Goal: Task Accomplishment & Management: Manage account settings

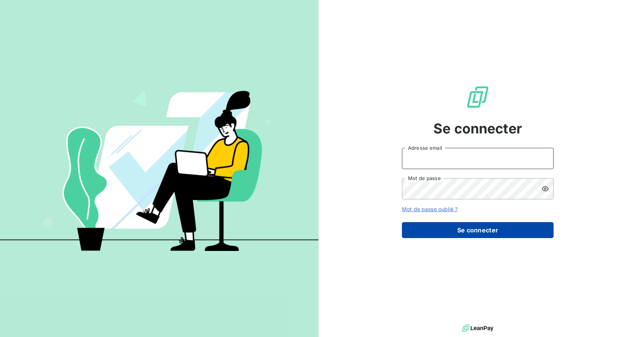
type input "[EMAIL_ADDRESS][DOMAIN_NAME]"
click at [493, 228] on button "Se connecter" at bounding box center [478, 230] width 152 height 16
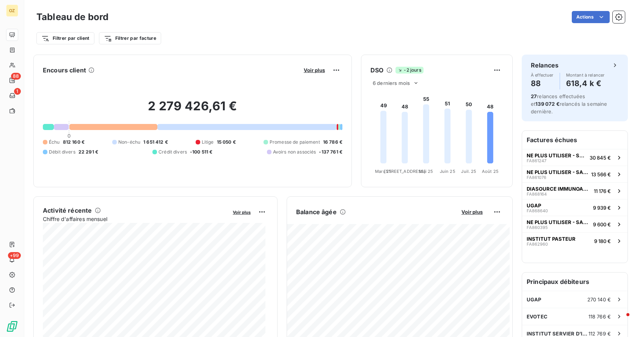
click at [377, 21] on div "Actions" at bounding box center [371, 17] width 507 height 12
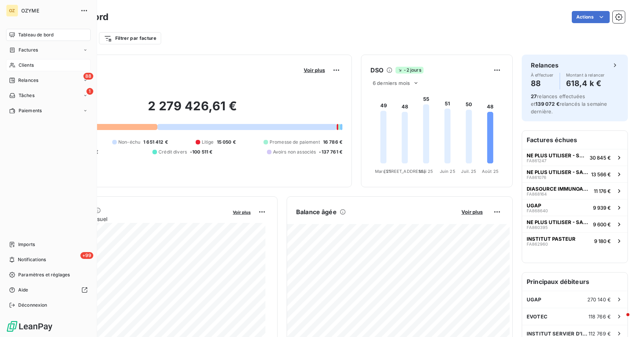
click at [20, 67] on span "Clients" at bounding box center [26, 65] width 15 height 7
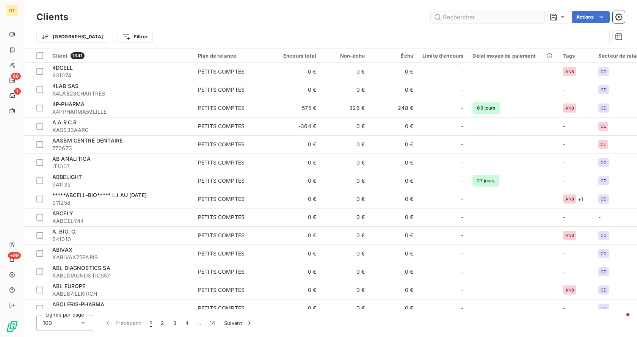
click at [486, 17] on input "text" at bounding box center [488, 17] width 114 height 12
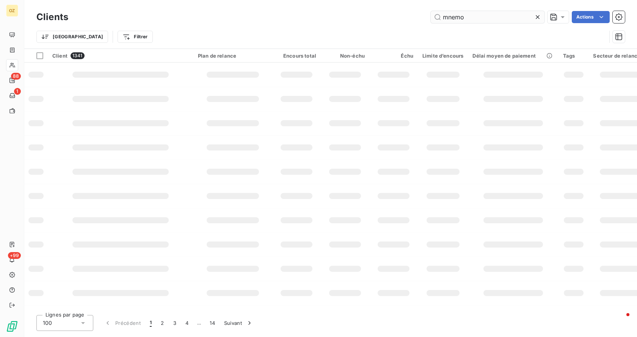
type input "mnemo"
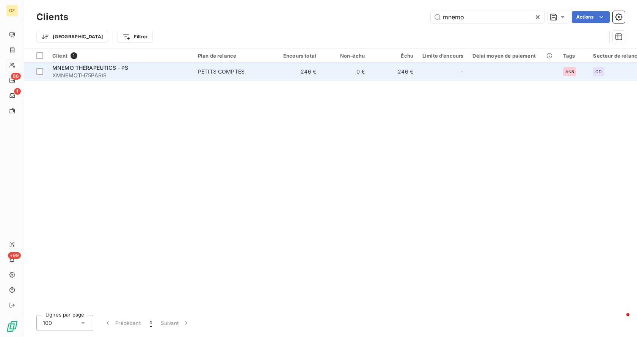
click at [77, 72] on span "XMNEMOTH75PARIS" at bounding box center [120, 76] width 136 height 8
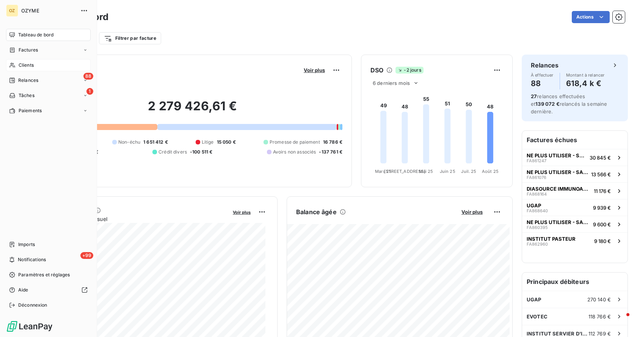
click at [31, 64] on span "Clients" at bounding box center [26, 65] width 15 height 7
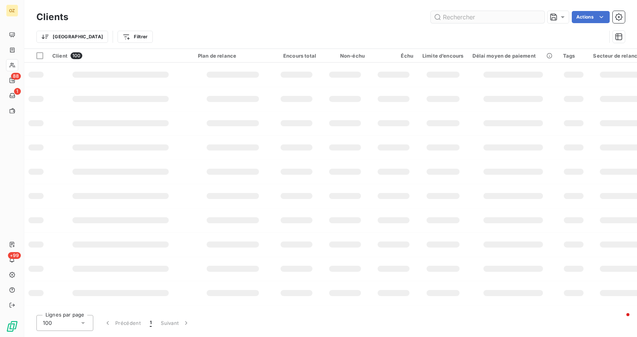
click at [501, 14] on input "text" at bounding box center [488, 17] width 114 height 12
type input "erbc"
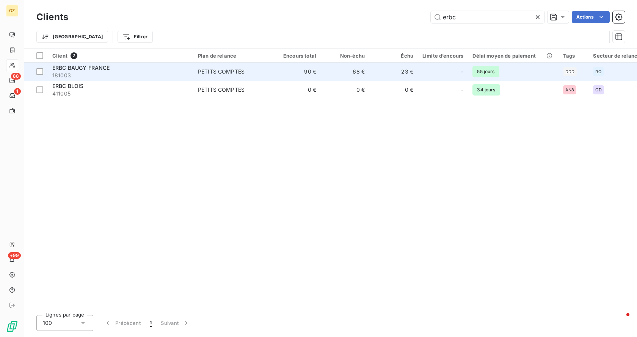
click at [86, 68] on span "ERBC BAUGY FRANCE" at bounding box center [81, 67] width 58 height 6
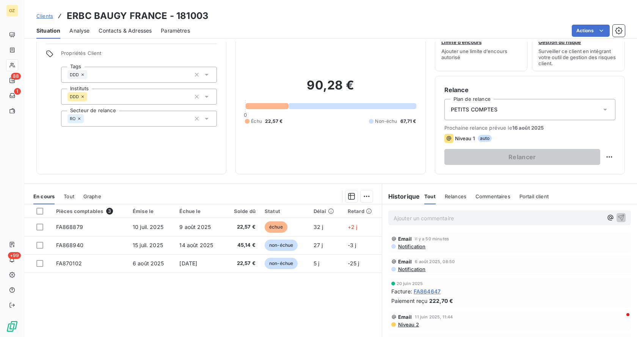
scroll to position [63, 0]
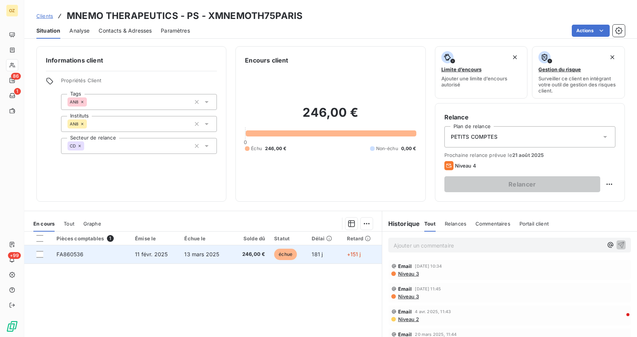
click at [165, 256] on span "11 févr. 2025" at bounding box center [151, 254] width 33 height 6
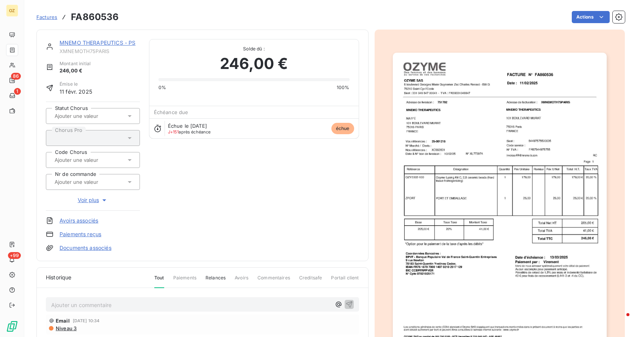
click at [275, 170] on div "MNEMO THERAPEUTICS - PS XMNEMOTH75PARIS Montant initial 246,00 € Émise le 11 fé…" at bounding box center [202, 145] width 313 height 213
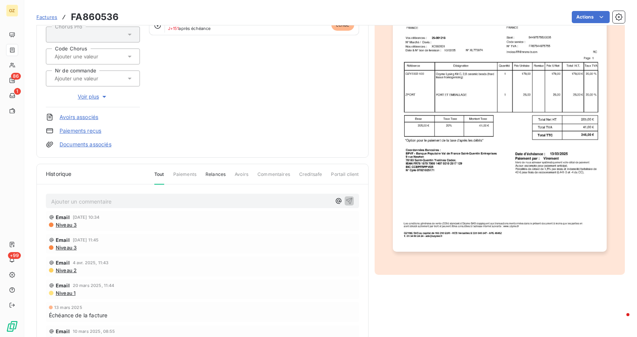
scroll to position [119, 0]
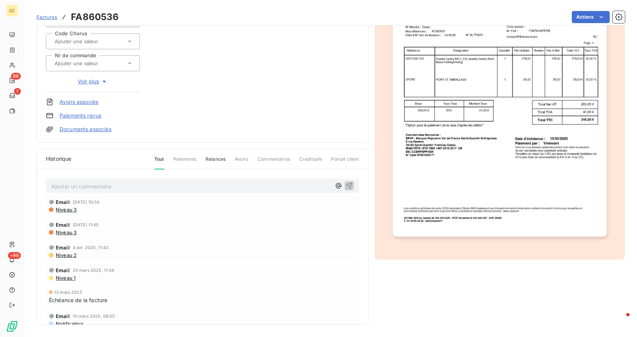
click at [117, 186] on p "Ajouter un commentaire ﻿" at bounding box center [191, 186] width 280 height 9
click at [52, 188] on span "Mail envoyé à VM et IB pour savoir quelle action a été mené par CD suite au PS …" at bounding box center [176, 185] width 250 height 6
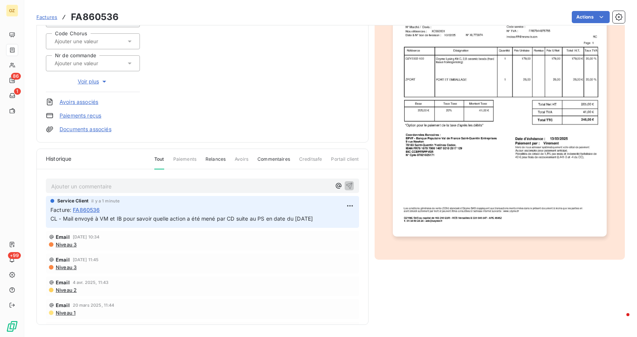
scroll to position [0, 0]
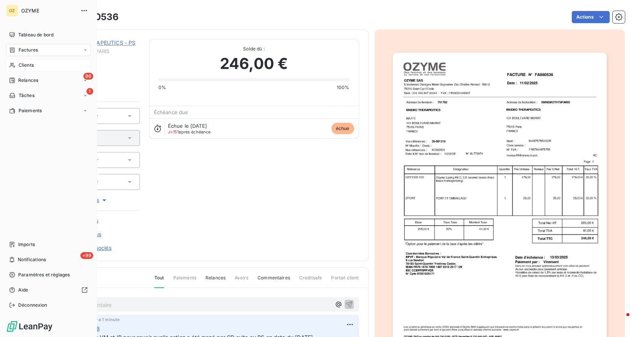
click at [28, 67] on span "Clients" at bounding box center [26, 65] width 15 height 7
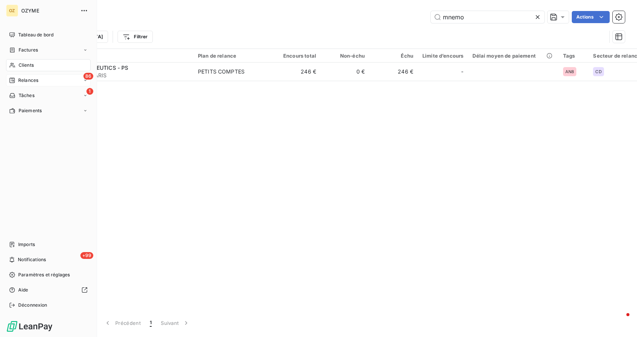
click at [25, 80] on span "Relances" at bounding box center [28, 80] width 20 height 7
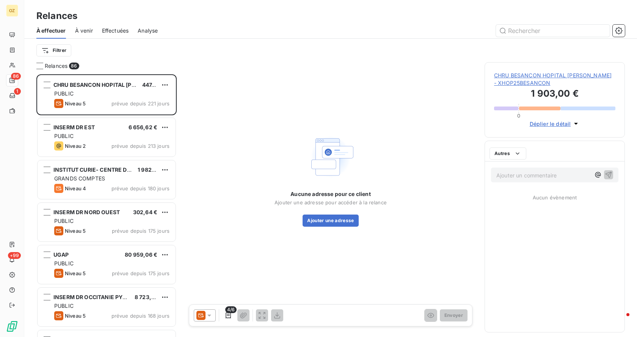
scroll to position [257, 135]
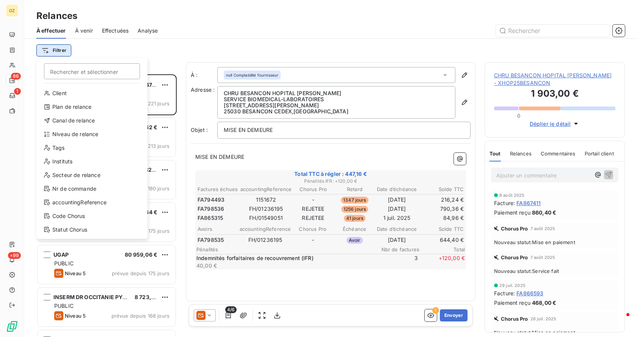
click at [66, 50] on html "OZ 86 1 +99 Relances À effectuer À venir Effectuées Analyse Filtrer Rechercher …" at bounding box center [318, 168] width 637 height 337
click at [81, 105] on div "Plan de relance" at bounding box center [91, 107] width 105 height 12
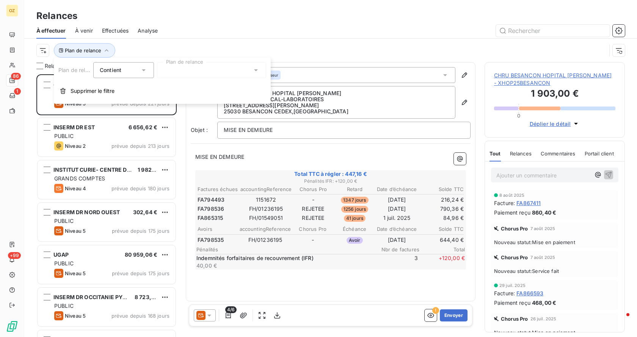
click at [237, 68] on div at bounding box center [211, 70] width 109 height 16
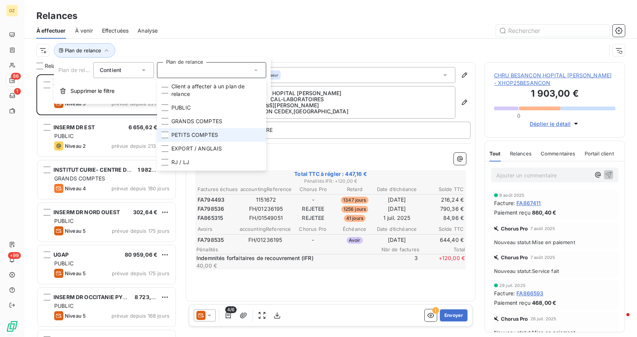
click at [198, 136] on span "PETITS COMPTES" at bounding box center [194, 135] width 47 height 8
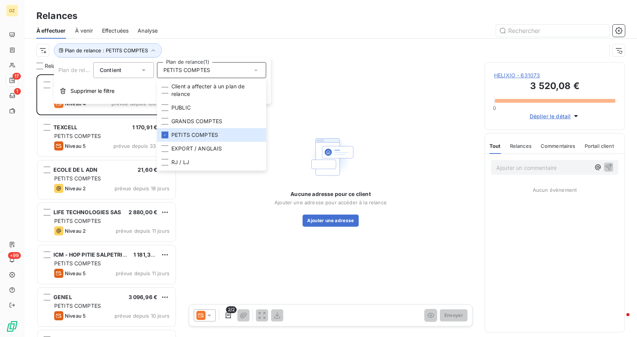
scroll to position [257, 135]
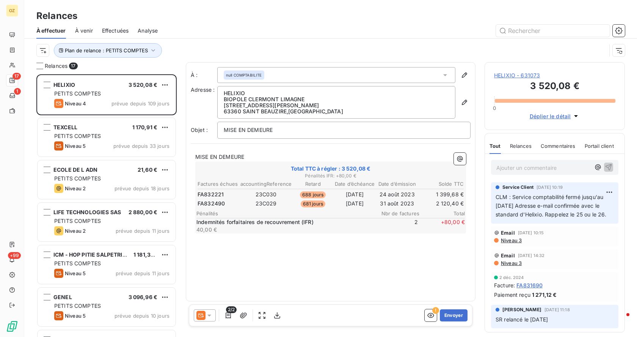
click at [337, 51] on div "Plan de relance : PETITS COMPTES" at bounding box center [321, 50] width 570 height 14
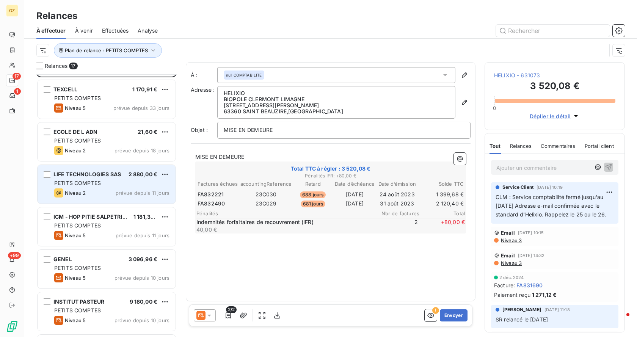
scroll to position [0, 0]
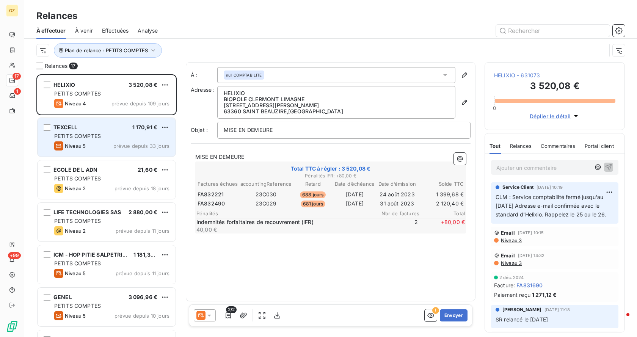
click at [78, 133] on span "PETITS COMPTES" at bounding box center [77, 136] width 47 height 6
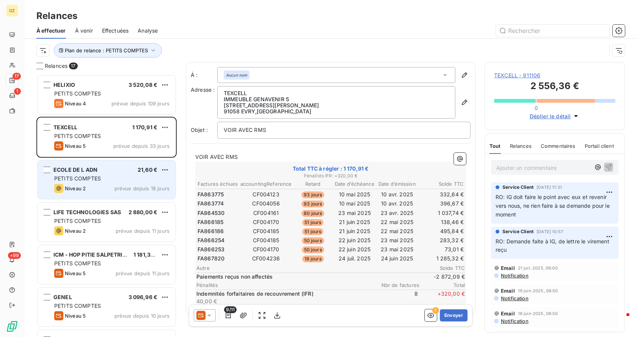
click at [96, 169] on span "ECOLE DE L ADN" at bounding box center [75, 169] width 44 height 6
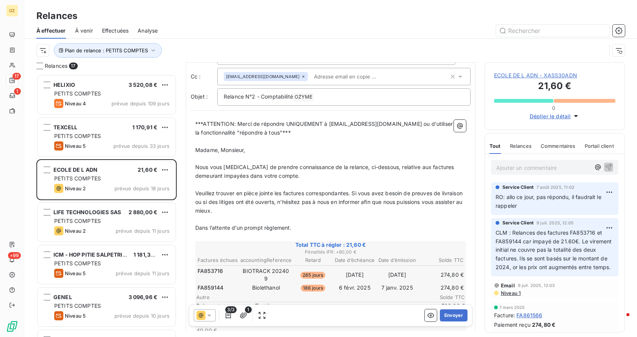
scroll to position [76, 0]
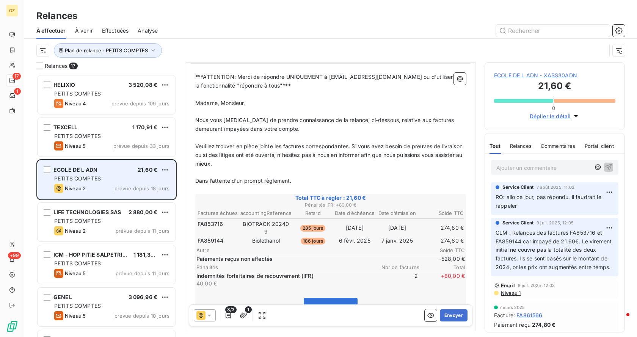
click at [94, 175] on div "PETITS COMPTES" at bounding box center [111, 179] width 115 height 8
click at [120, 169] on div "ECOLE DE L ADN 21,60 €" at bounding box center [111, 169] width 115 height 7
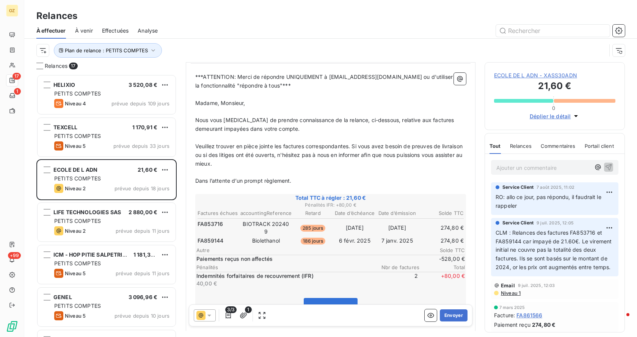
click at [534, 75] on span "ECOLE DE L ADN - XASS30ADN" at bounding box center [554, 76] width 121 height 8
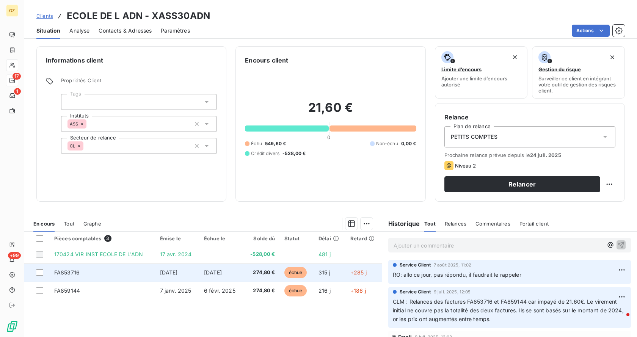
click at [93, 276] on td "FA853716" at bounding box center [103, 272] width 106 height 18
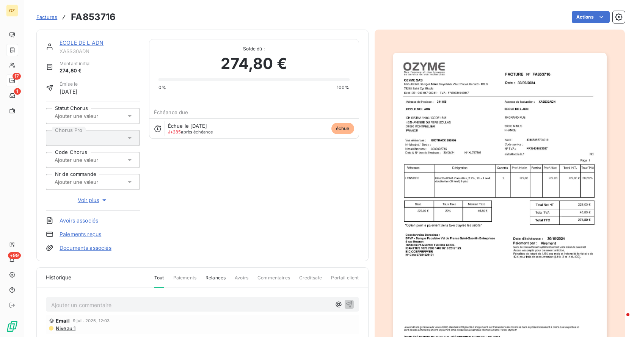
click at [86, 42] on link "ECOLE DE L ADN" at bounding box center [82, 42] width 44 height 6
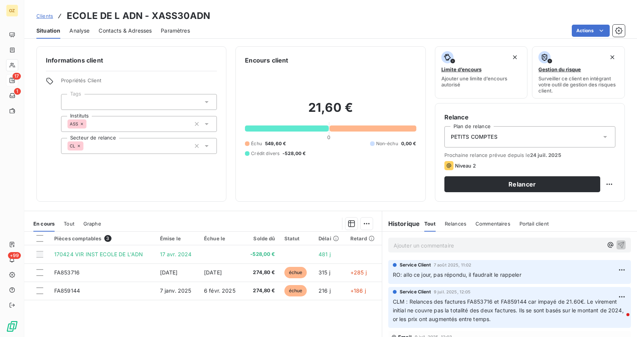
click at [129, 31] on span "Contacts & Adresses" at bounding box center [125, 31] width 53 height 8
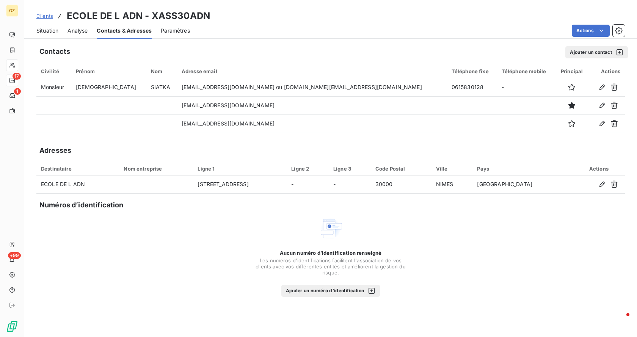
click at [45, 29] on span "Situation" at bounding box center [47, 31] width 22 height 8
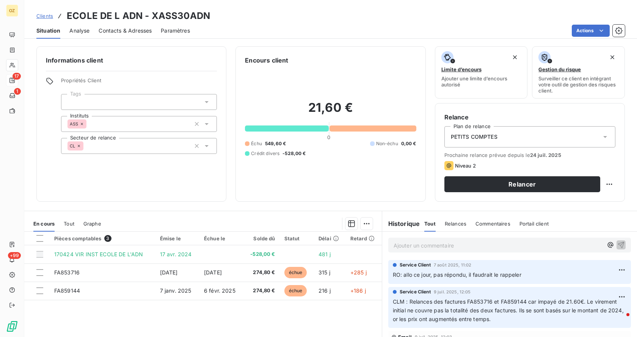
click at [113, 29] on span "Contacts & Adresses" at bounding box center [125, 31] width 53 height 8
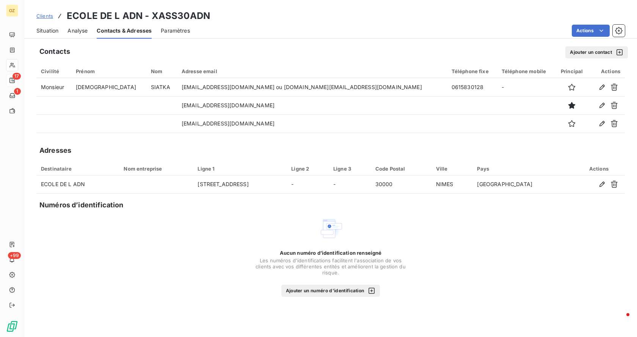
click at [49, 31] on span "Situation" at bounding box center [47, 31] width 22 height 8
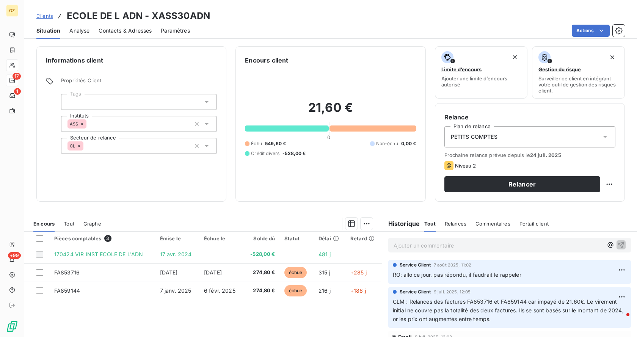
click at [411, 248] on p "Ajouter un commentaire ﻿" at bounding box center [498, 245] width 209 height 9
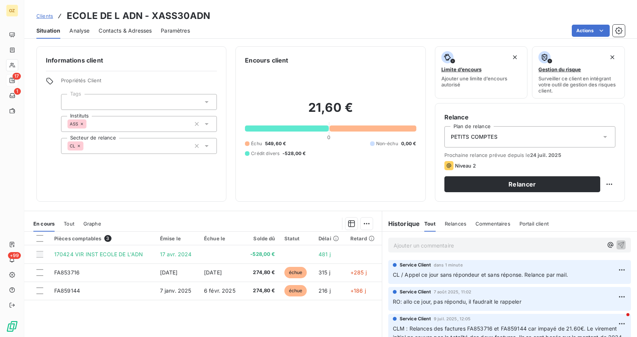
click at [138, 31] on span "Contacts & Adresses" at bounding box center [125, 31] width 53 height 8
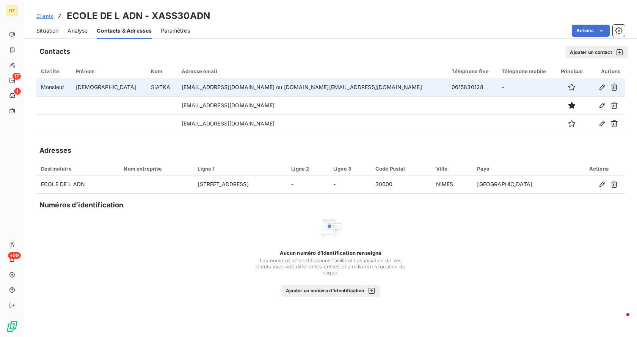
click at [205, 88] on td "siatka@ecole-adn.fr ou christian.siatka@gmail.com" at bounding box center [312, 87] width 270 height 18
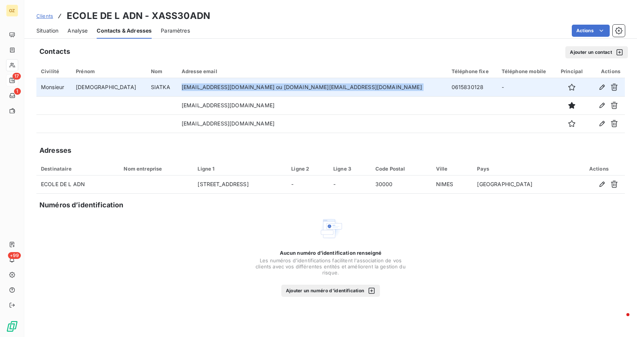
click at [205, 88] on td "siatka@ecole-adn.fr ou christian.siatka@gmail.com" at bounding box center [312, 87] width 270 height 18
copy td "siatka@ecole-adn.fr ou christian.siatka@gmail.com"
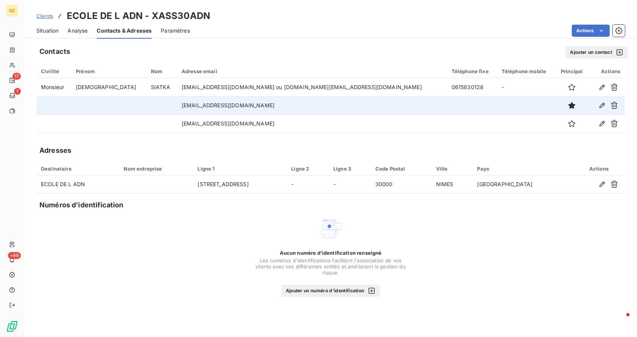
click at [211, 102] on td "siatka@ecole-adn.fr" at bounding box center [312, 105] width 270 height 18
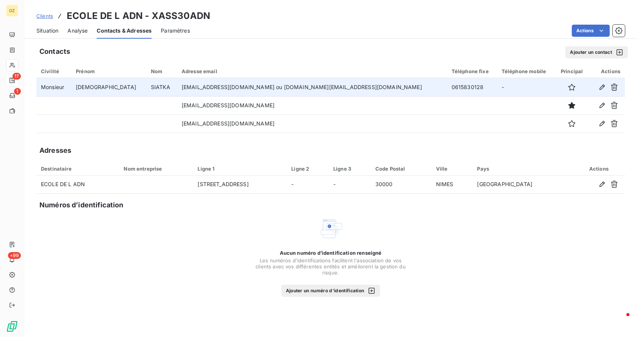
click at [218, 87] on td "siatka@ecole-adn.fr ou christian.siatka@gmail.com" at bounding box center [312, 87] width 270 height 18
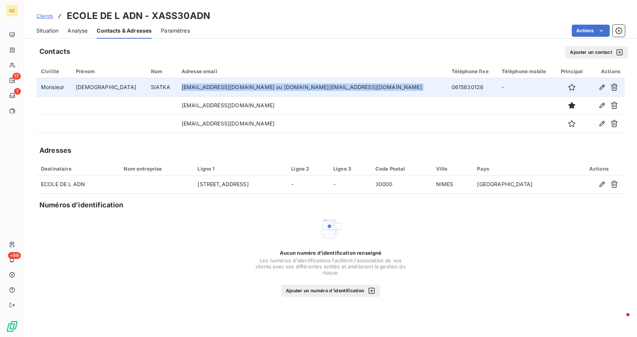
click at [218, 87] on td "siatka@ecole-adn.fr ou christian.siatka@gmail.com" at bounding box center [312, 87] width 270 height 18
click at [225, 85] on td "siatka@ecole-adn.fr ou christian.siatka@gmail.com" at bounding box center [312, 87] width 270 height 18
drag, startPoint x: 232, startPoint y: 85, endPoint x: 173, endPoint y: 86, distance: 59.2
click at [173, 86] on tr "Monsieur Christian SIATKA siatka@ecole-adn.fr ou christian.siatka@gmail.com 061…" at bounding box center [330, 87] width 588 height 18
click at [213, 88] on td "siatka@ecole-adn.fr ou christian.siatka@gmail.com" at bounding box center [312, 87] width 270 height 18
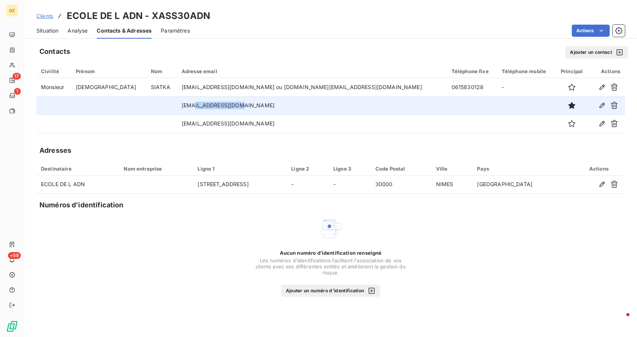
drag, startPoint x: 233, startPoint y: 106, endPoint x: 188, endPoint y: 105, distance: 44.7
click at [188, 105] on td "siatka@ecole-adn.fr" at bounding box center [312, 105] width 270 height 18
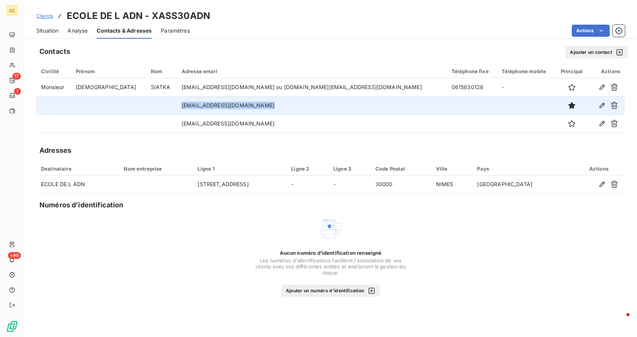
copy td "siatka@ecole-adn.fr"
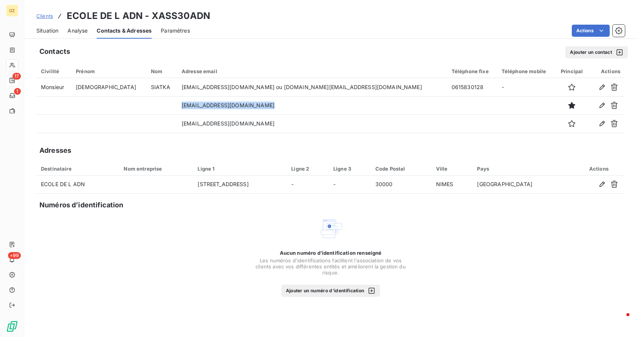
drag, startPoint x: 43, startPoint y: 28, endPoint x: 60, endPoint y: 30, distance: 17.2
click at [43, 28] on span "Situation" at bounding box center [47, 31] width 22 height 8
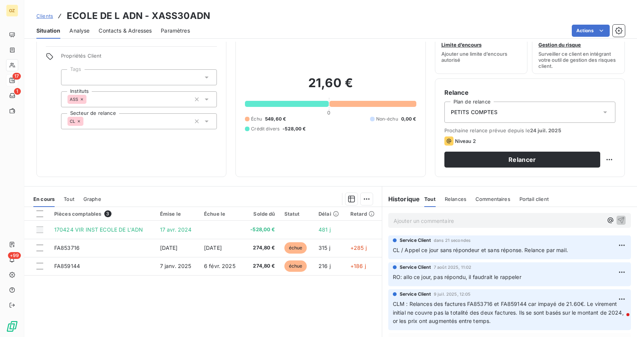
scroll to position [38, 0]
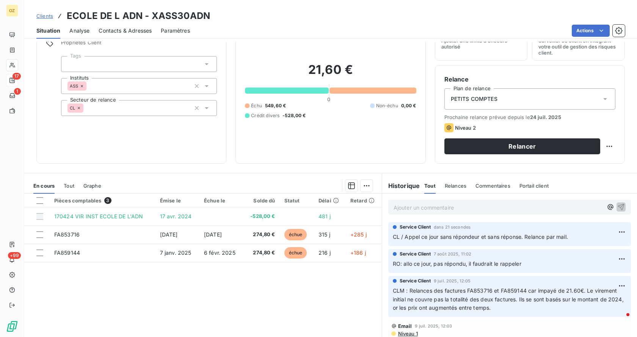
click at [140, 156] on div "Informations client Propriétés Client Tags Instituts ASS Secteur de relance CL" at bounding box center [131, 85] width 190 height 155
click at [131, 31] on span "Contacts & Adresses" at bounding box center [125, 31] width 53 height 8
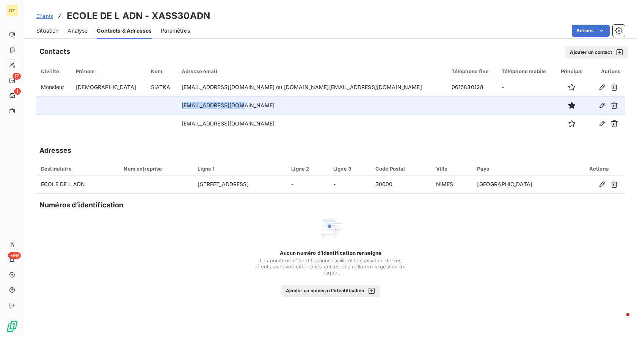
drag, startPoint x: 209, startPoint y: 101, endPoint x: 157, endPoint y: 101, distance: 51.6
click at [157, 101] on tr "siatka@ecole-adn.fr" at bounding box center [330, 105] width 588 height 18
copy tr "siatka@ecole-adn.fr"
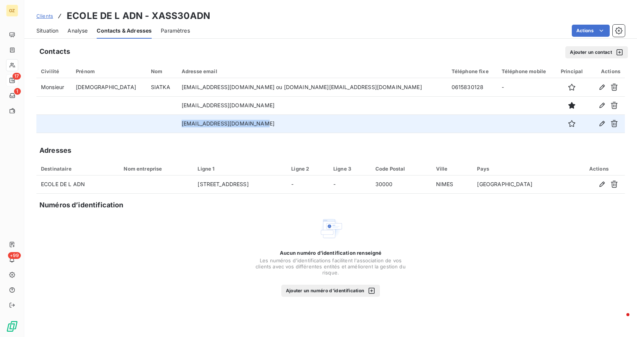
drag, startPoint x: 251, startPoint y: 123, endPoint x: 179, endPoint y: 123, distance: 71.7
click at [179, 123] on td "christian.siatka@gmail.com" at bounding box center [312, 123] width 270 height 18
copy td "christian.siatka@gmail.com"
click at [146, 139] on div "Contacts Ajouter un contact Civilité Prénom Nom Adresse email Téléphone fixe Té…" at bounding box center [330, 189] width 613 height 295
click at [53, 33] on span "Situation" at bounding box center [47, 31] width 22 height 8
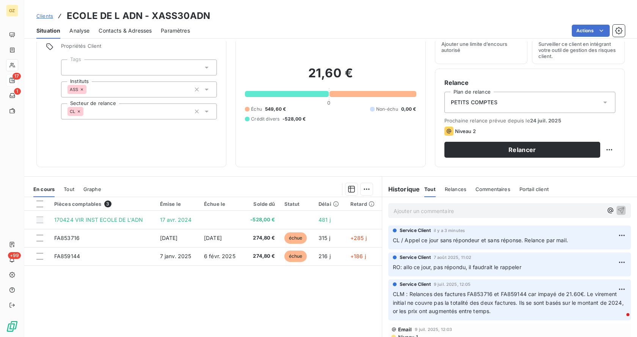
scroll to position [0, 0]
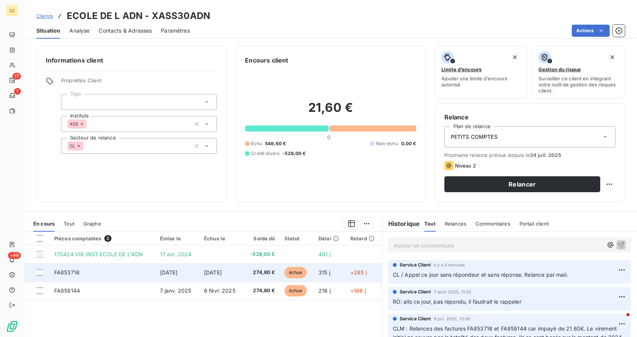
click at [256, 274] on span "274,80 €" at bounding box center [261, 273] width 27 height 8
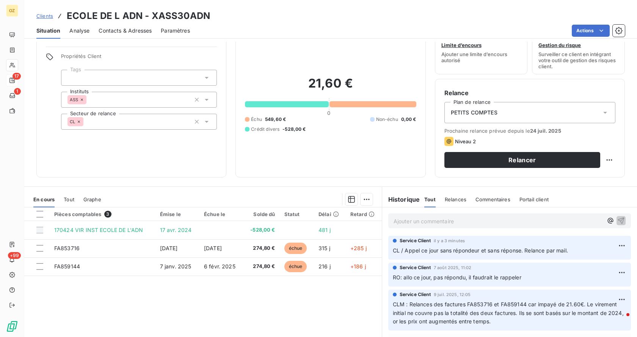
scroll to position [38, 0]
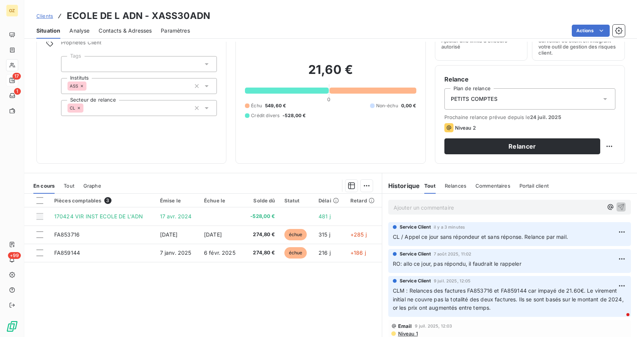
click at [453, 183] on span "Relances" at bounding box center [456, 186] width 22 height 6
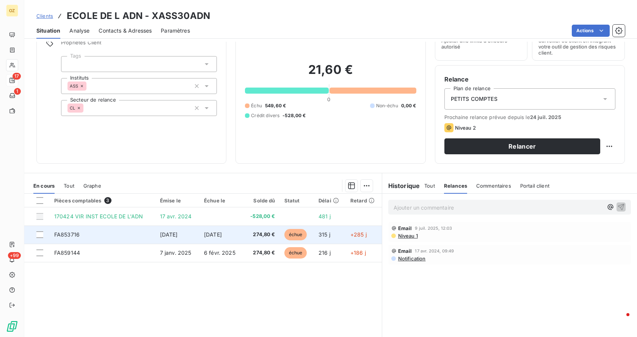
click at [205, 238] on td "30 oct. 2024" at bounding box center [221, 235] width 44 height 18
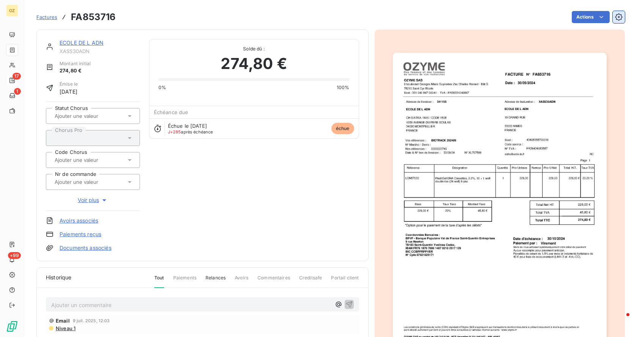
click at [616, 15] on icon "button" at bounding box center [618, 16] width 7 height 7
click at [580, 17] on html "OZ 17 1 +99 Factures FA853716 Actions ECOLE DE L ADN XASS30ADN Montant initial …" at bounding box center [318, 168] width 637 height 337
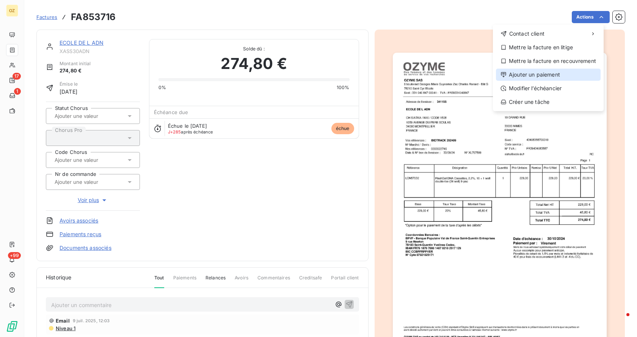
click at [559, 75] on div "Ajouter un paiement" at bounding box center [548, 75] width 105 height 12
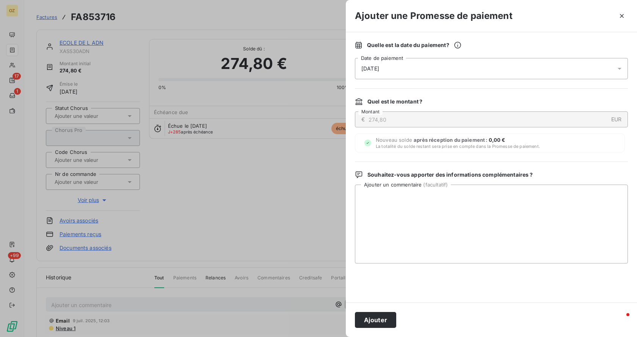
click at [618, 67] on icon at bounding box center [620, 69] width 8 height 8
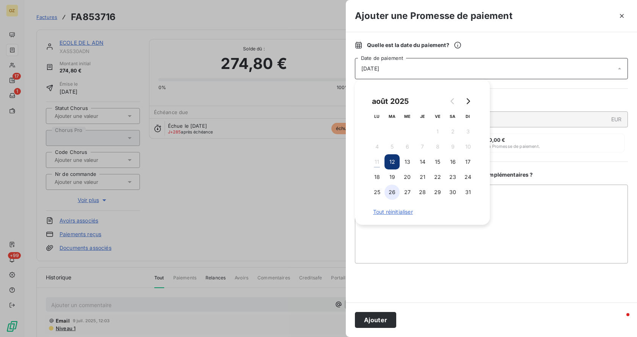
click at [392, 189] on button "26" at bounding box center [391, 192] width 15 height 15
click at [378, 319] on button "Ajouter" at bounding box center [375, 320] width 41 height 16
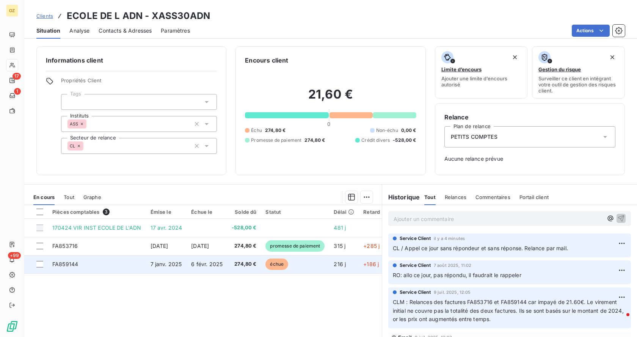
click at [278, 268] on span "échue" at bounding box center [276, 264] width 23 height 11
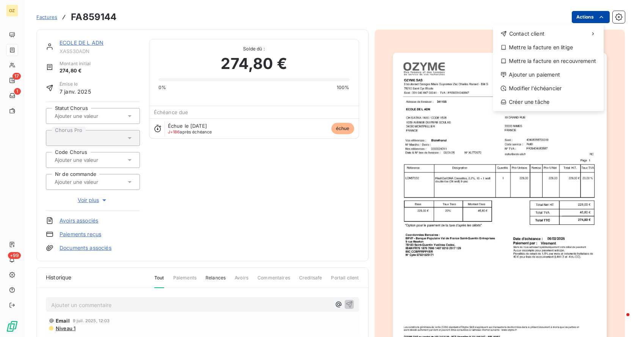
click at [585, 16] on html "OZ 17 1 +99 Factures FA859144 Actions Contact client Mettre la facture en litig…" at bounding box center [318, 168] width 637 height 337
click at [535, 71] on div "Ajouter un paiement" at bounding box center [548, 75] width 105 height 12
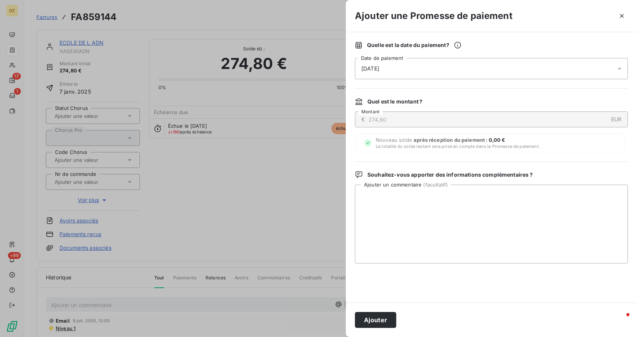
click at [414, 74] on div "12/08/2025" at bounding box center [491, 68] width 273 height 21
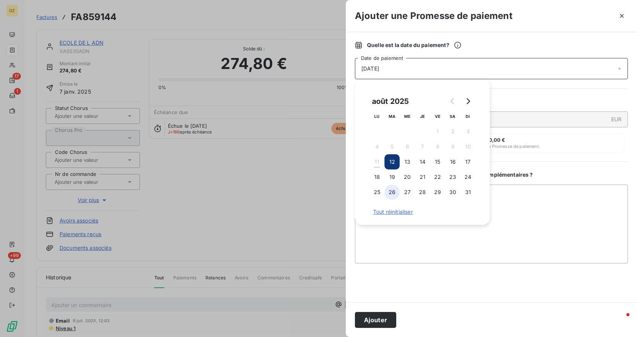
click at [397, 194] on button "26" at bounding box center [391, 192] width 15 height 15
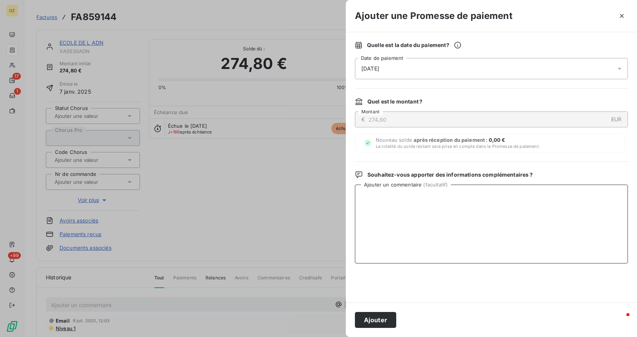
click at [525, 263] on textarea "Ajouter un commentaire ( facultatif )" at bounding box center [491, 224] width 273 height 79
click at [373, 317] on button "Ajouter" at bounding box center [375, 320] width 41 height 16
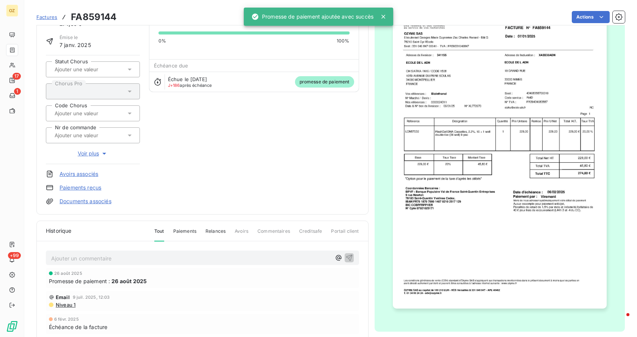
scroll to position [119, 0]
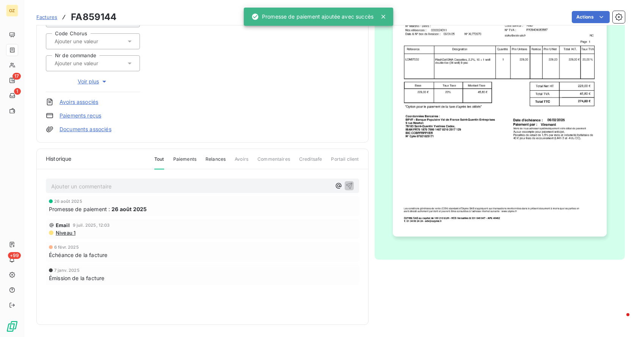
click at [111, 186] on p "Ajouter un commentaire ﻿" at bounding box center [191, 186] width 280 height 9
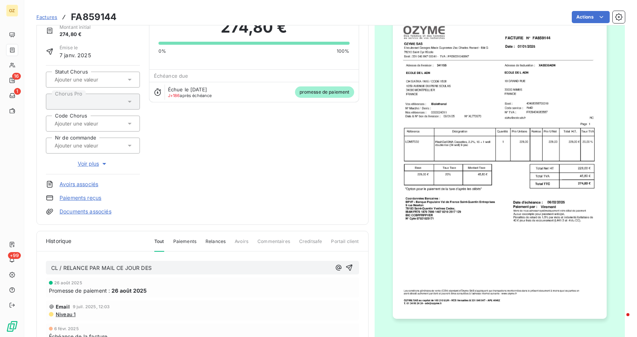
scroll to position [76, 0]
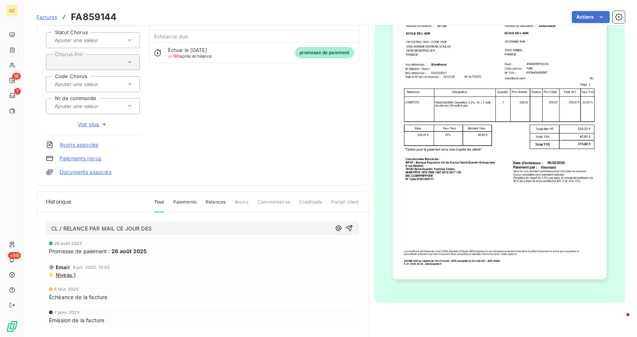
drag, startPoint x: 162, startPoint y: 231, endPoint x: 156, endPoint y: 231, distance: 5.7
click at [156, 231] on p "CL / RELANCE PAR MAIL CE JOUR DES" at bounding box center [191, 228] width 280 height 9
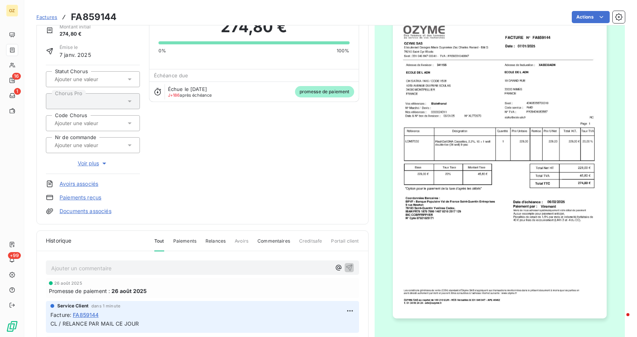
scroll to position [0, 0]
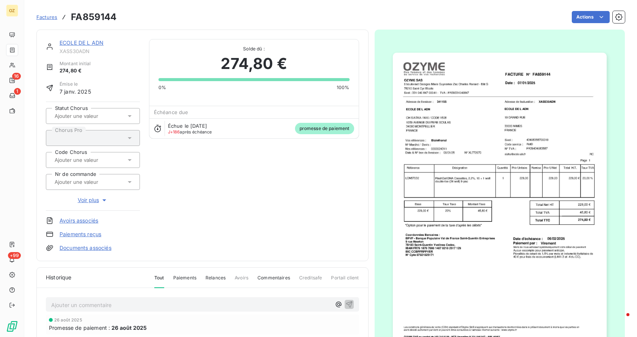
click at [88, 43] on link "ECOLE DE L ADN" at bounding box center [82, 42] width 44 height 6
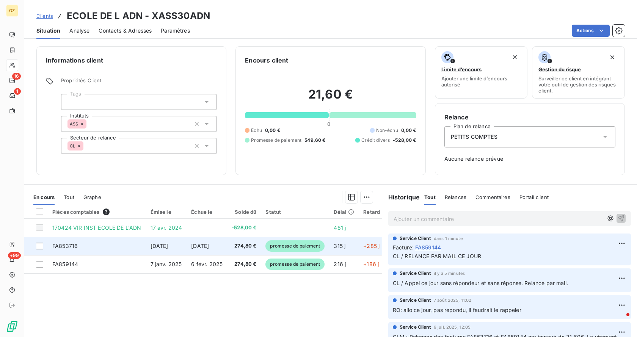
click at [202, 246] on span "30 oct. 2024" at bounding box center [200, 246] width 18 height 6
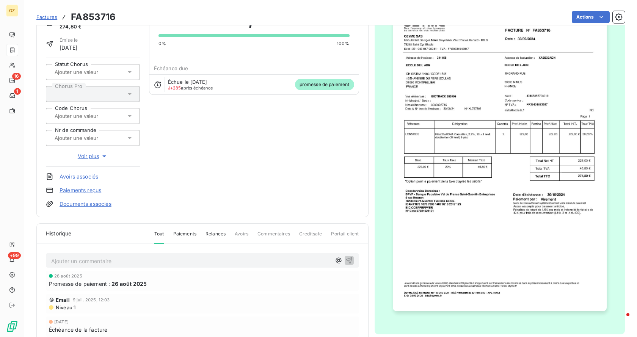
scroll to position [114, 0]
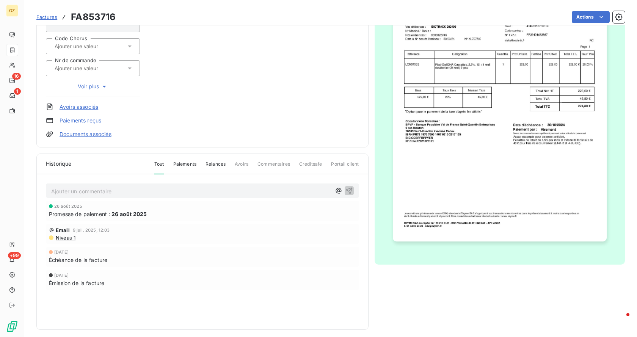
click at [97, 194] on p "Ajouter un commentaire ﻿" at bounding box center [191, 191] width 280 height 9
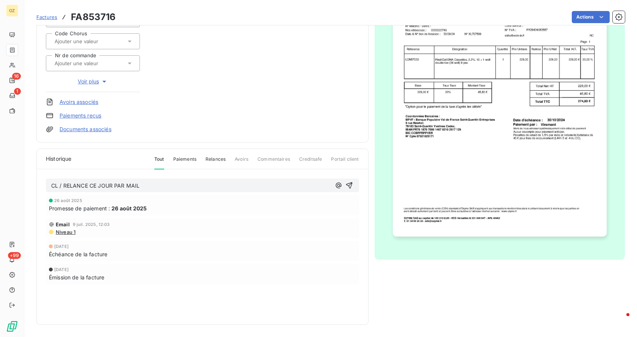
click at [199, 183] on p "CL / RELANCE CE JOUR PAR MAIL" at bounding box center [191, 186] width 280 height 9
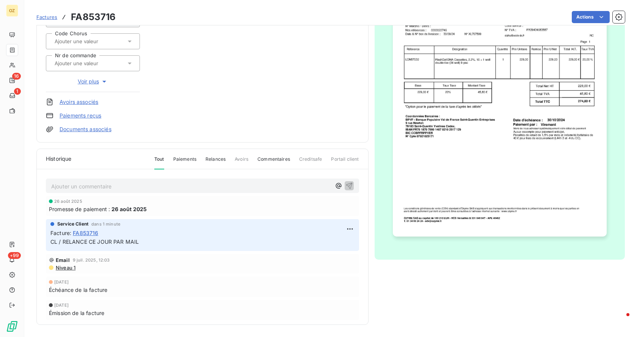
scroll to position [0, 0]
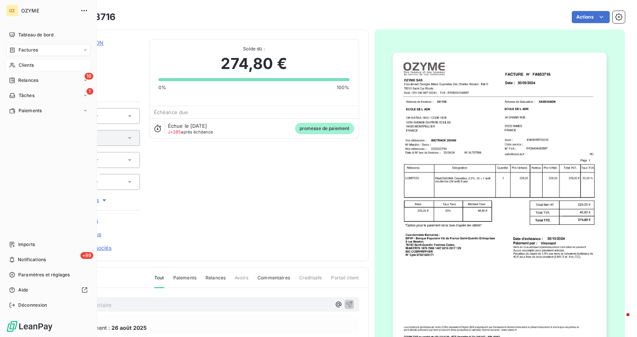
click at [31, 67] on span "Clients" at bounding box center [26, 65] width 15 height 7
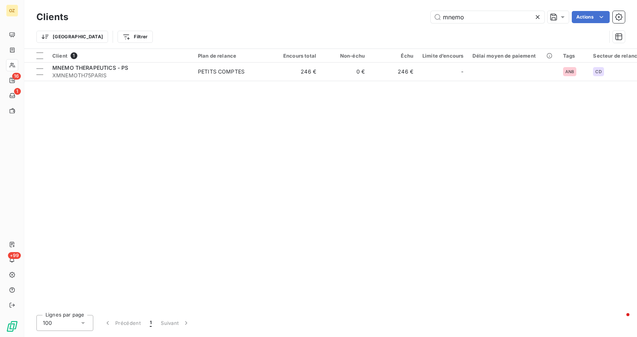
drag, startPoint x: 475, startPoint y: 20, endPoint x: 343, endPoint y: 5, distance: 132.1
click at [343, 5] on div "Clients mnemo Actions Trier Filtrer" at bounding box center [330, 24] width 613 height 49
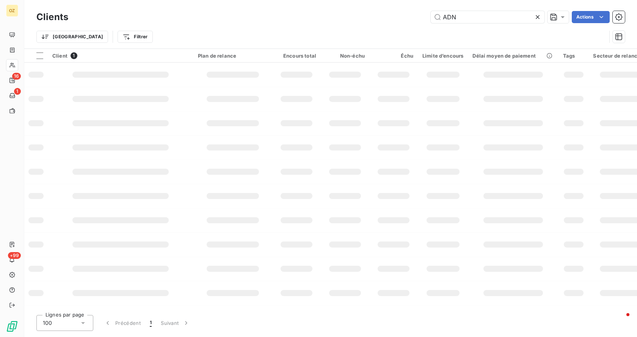
type input "ADN"
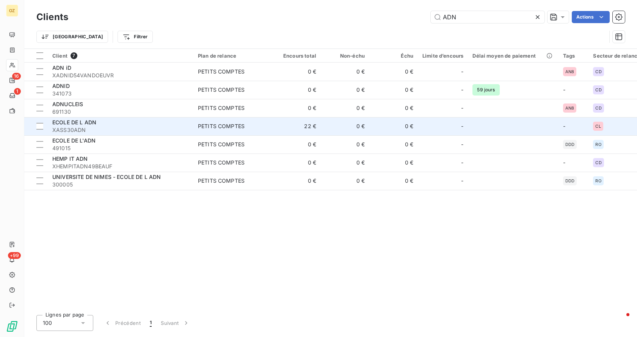
click at [121, 123] on div "ECOLE DE L ADN" at bounding box center [120, 123] width 136 height 8
click at [301, 127] on td "22 €" at bounding box center [296, 126] width 49 height 18
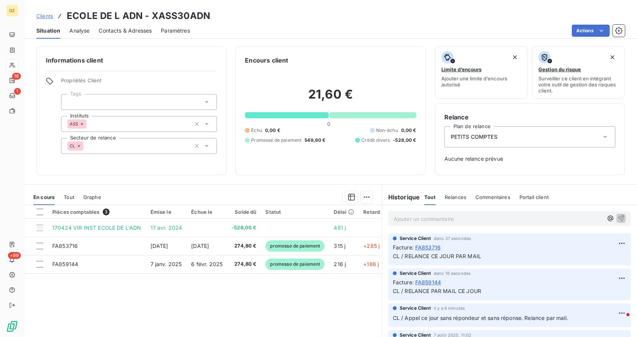
click at [355, 142] on div at bounding box center [357, 140] width 5 height 5
click at [245, 141] on div at bounding box center [247, 140] width 5 height 5
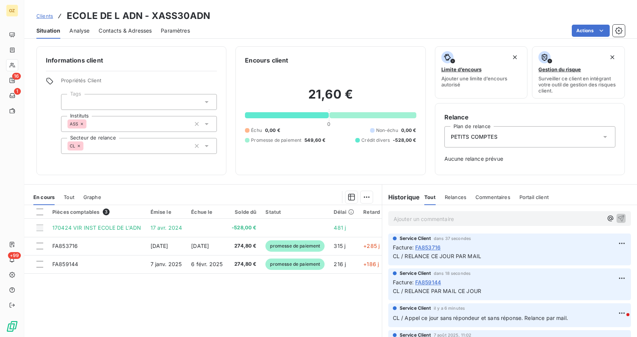
click at [245, 141] on div at bounding box center [247, 140] width 5 height 5
click at [164, 28] on span "Paramètres" at bounding box center [175, 31] width 29 height 8
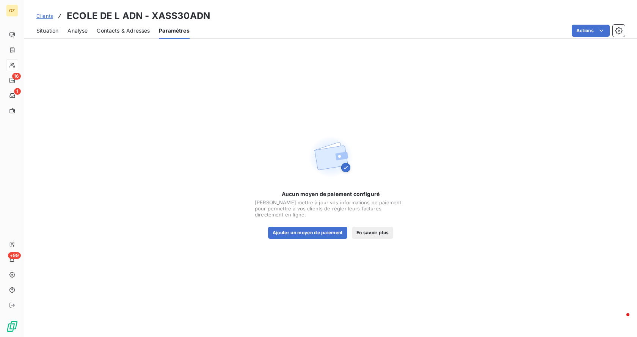
click at [39, 33] on span "Situation" at bounding box center [47, 31] width 22 height 8
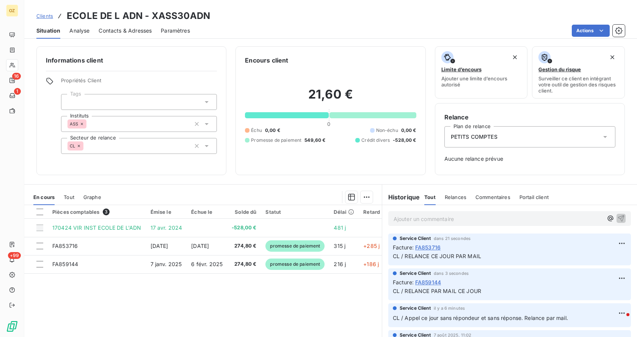
click at [85, 27] on span "Analyse" at bounding box center [79, 31] width 20 height 8
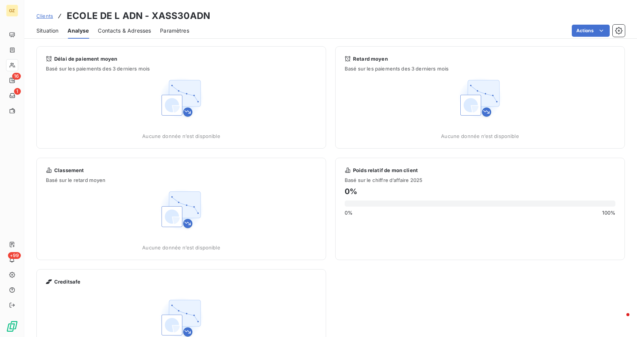
click at [108, 25] on div "Contacts & Adresses" at bounding box center [124, 31] width 53 height 16
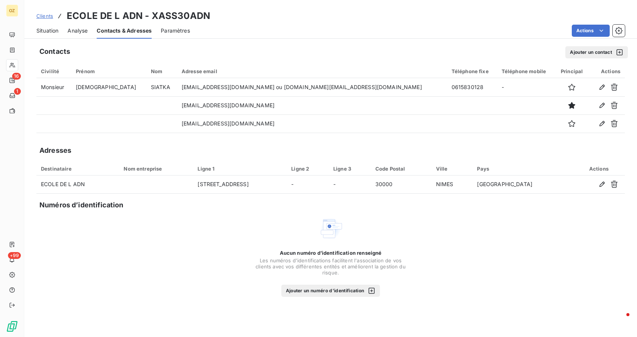
click at [182, 31] on span "Paramètres" at bounding box center [175, 31] width 29 height 8
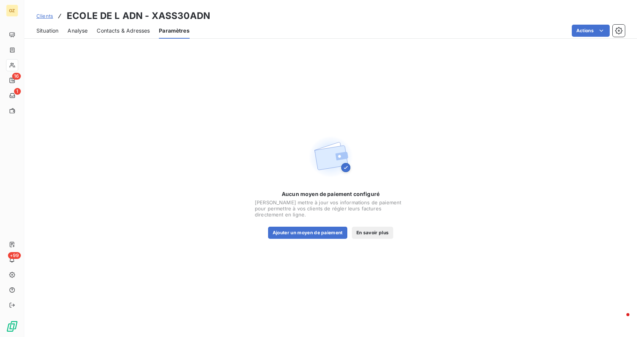
click at [45, 27] on span "Situation" at bounding box center [47, 31] width 22 height 8
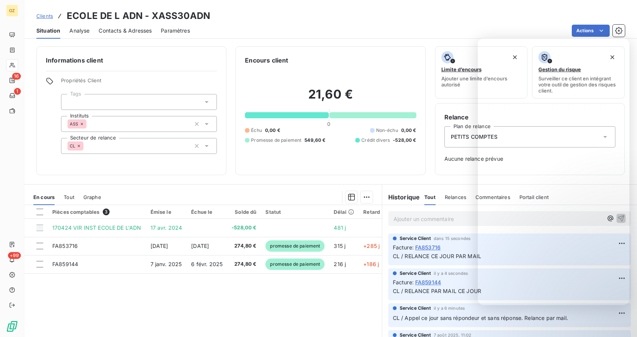
click at [518, 15] on div "Clients ECOLE DE L ADN - XASS30ADN" at bounding box center [330, 16] width 613 height 14
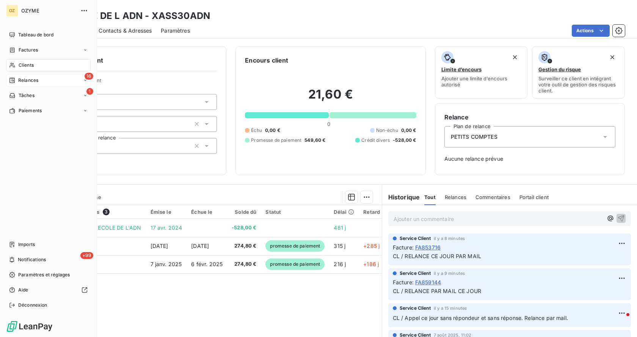
click at [22, 78] on span "Relances" at bounding box center [28, 80] width 20 height 7
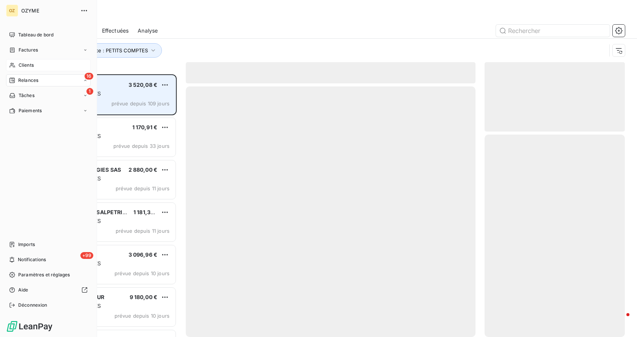
scroll to position [257, 135]
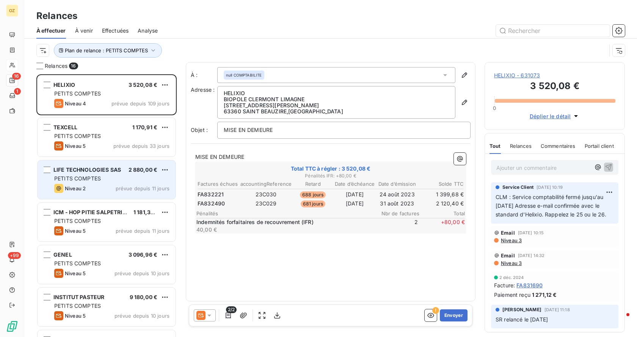
click at [110, 177] on div "PETITS COMPTES" at bounding box center [111, 179] width 115 height 8
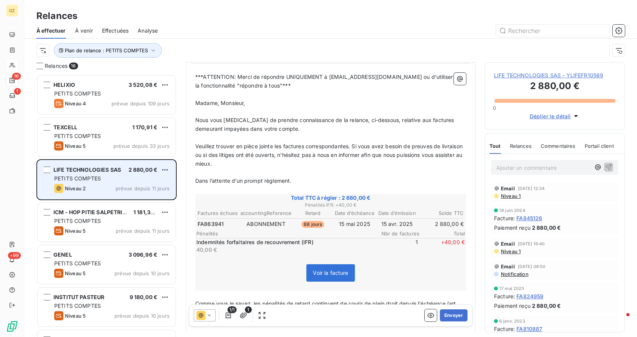
click at [111, 178] on div "PETITS COMPTES" at bounding box center [111, 179] width 115 height 8
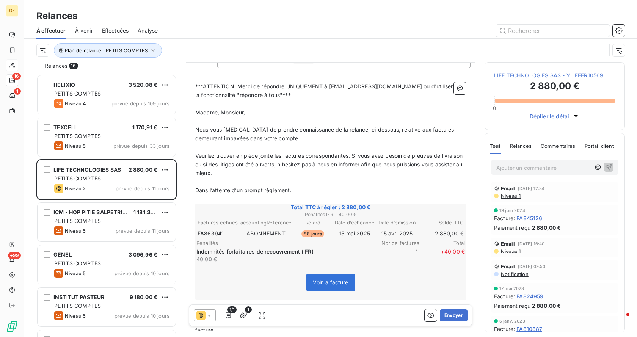
scroll to position [28, 0]
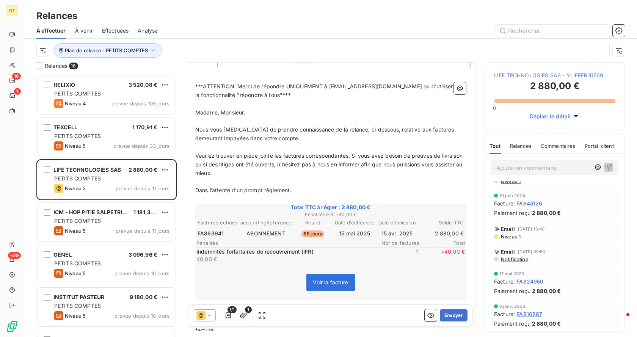
click at [532, 74] on span "LIFE TECHNOLOGIES SAS - YLIFEFR10569" at bounding box center [554, 76] width 121 height 8
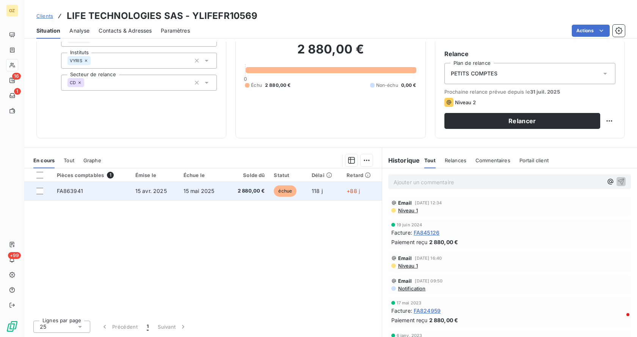
click at [146, 187] on td "15 avr. 2025" at bounding box center [155, 191] width 48 height 18
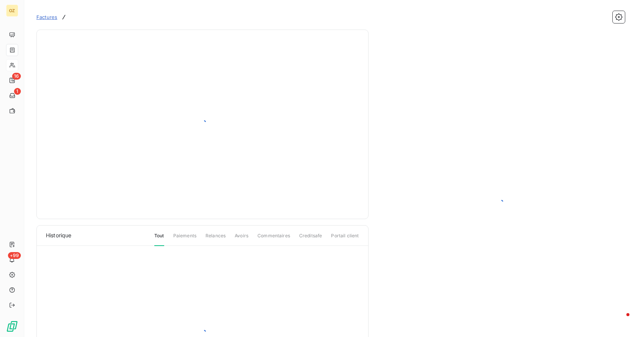
click at [146, 187] on div at bounding box center [202, 124] width 313 height 171
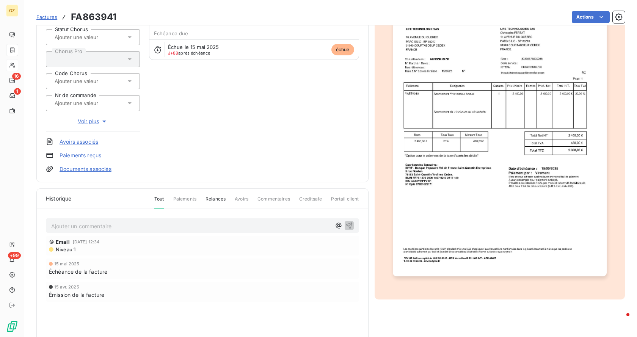
scroll to position [5, 0]
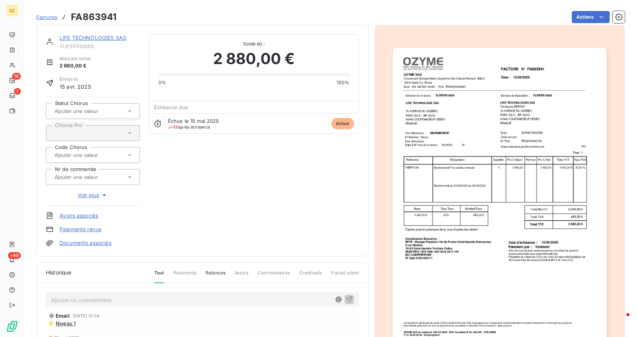
click at [111, 275] on div "Historique Tout Paiements Relances Avoirs Commentaires Creditsafe Portail client" at bounding box center [202, 273] width 331 height 20
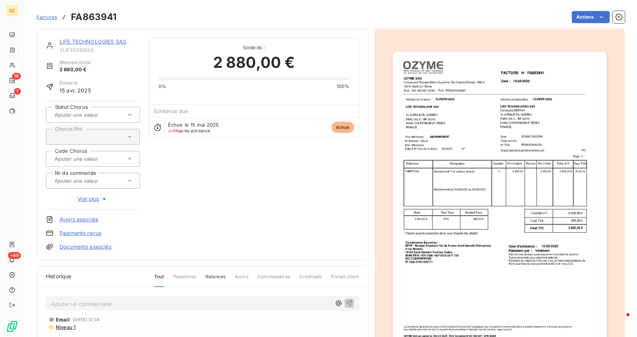
scroll to position [0, 0]
click at [453, 124] on img "button" at bounding box center [500, 204] width 214 height 302
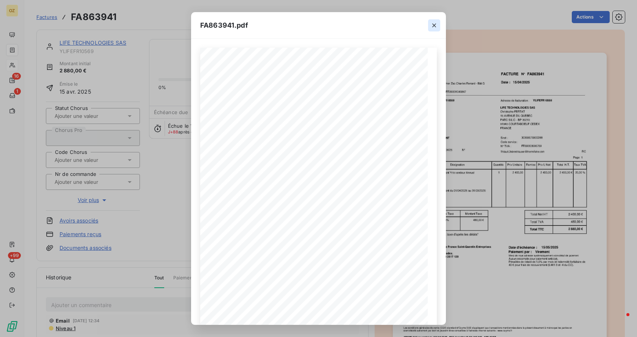
click at [434, 25] on icon "button" at bounding box center [434, 26] width 4 height 4
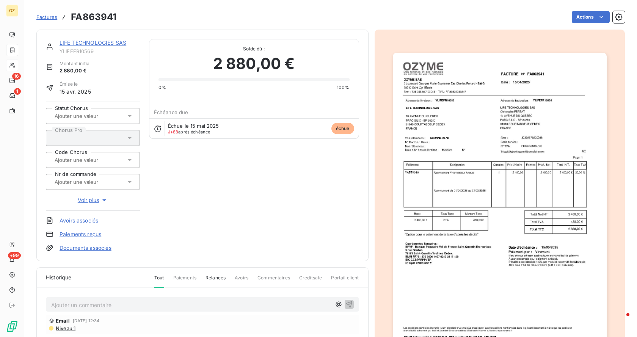
click at [498, 106] on img "button" at bounding box center [500, 204] width 214 height 302
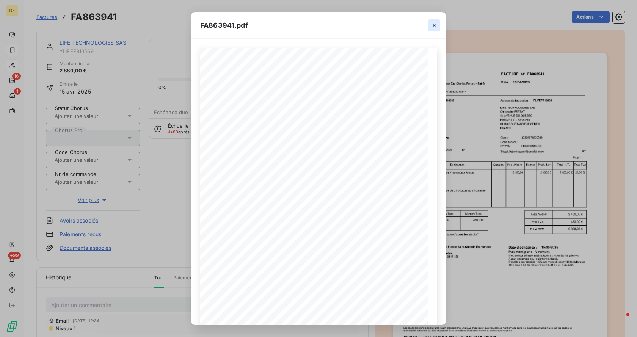
click at [433, 25] on icon "button" at bounding box center [434, 26] width 8 height 8
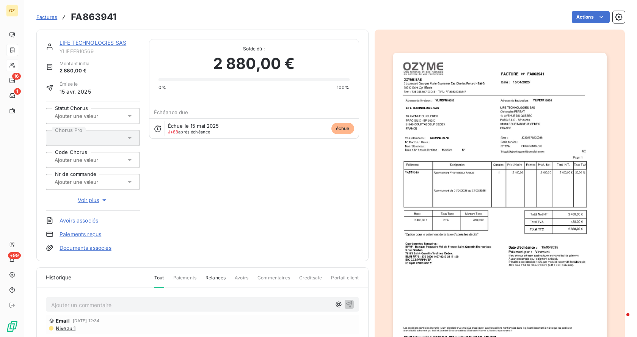
click at [532, 107] on img "button" at bounding box center [500, 204] width 214 height 302
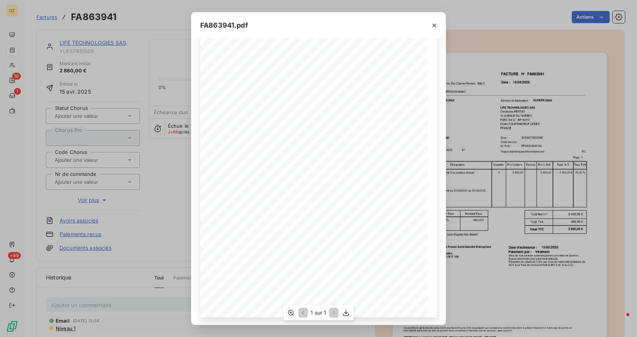
scroll to position [53, 0]
click at [432, 24] on icon "button" at bounding box center [434, 26] width 8 height 8
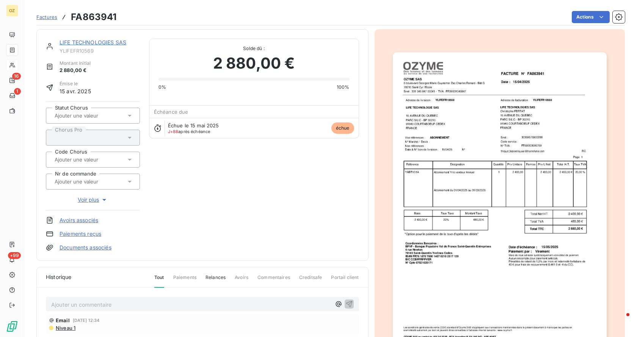
scroll to position [0, 0]
click at [97, 12] on h3 "FA863941" at bounding box center [93, 17] width 45 height 14
click at [97, 11] on h3 "FA863941" at bounding box center [93, 17] width 45 height 14
copy h3 "FA863941"
click at [315, 17] on div "Actions" at bounding box center [374, 17] width 499 height 12
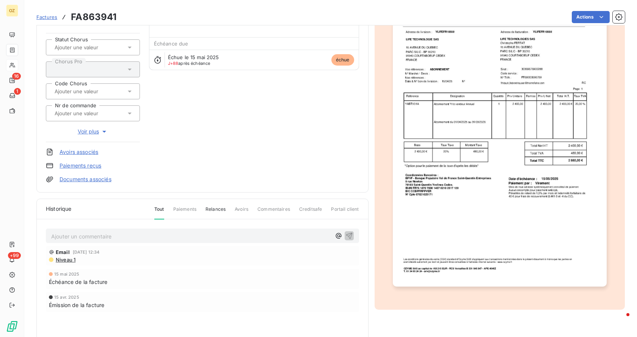
scroll to position [0, 0]
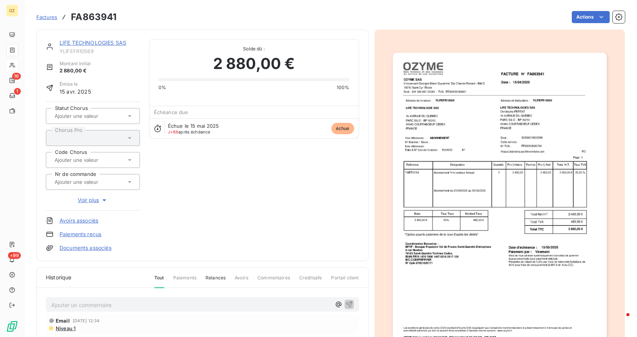
click at [77, 43] on link "LIFE TECHNOLOGIES SAS" at bounding box center [93, 42] width 67 height 6
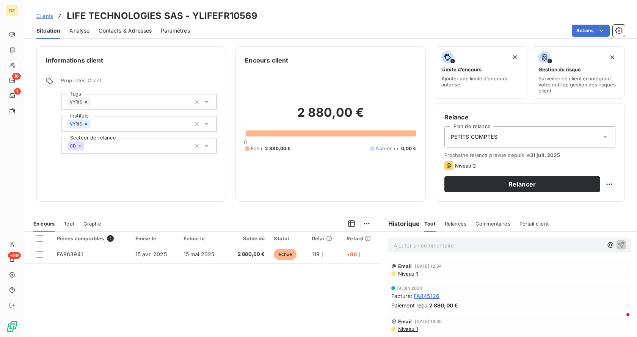
click at [68, 224] on span "Tout" at bounding box center [69, 224] width 11 height 6
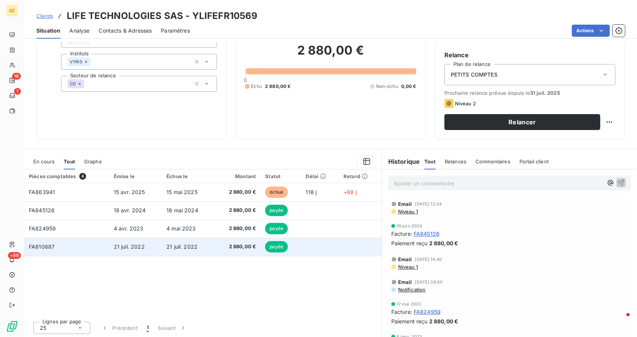
scroll to position [63, 0]
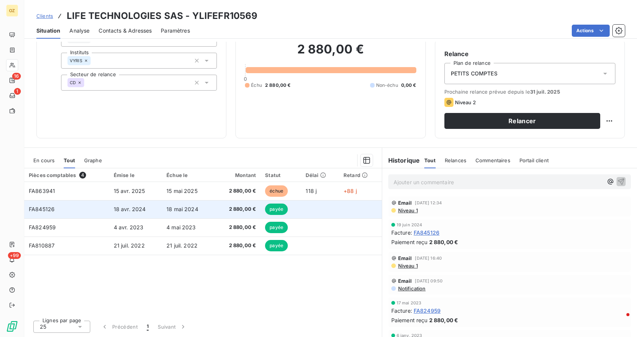
click at [243, 207] on span "2 880,00 €" at bounding box center [237, 209] width 37 height 8
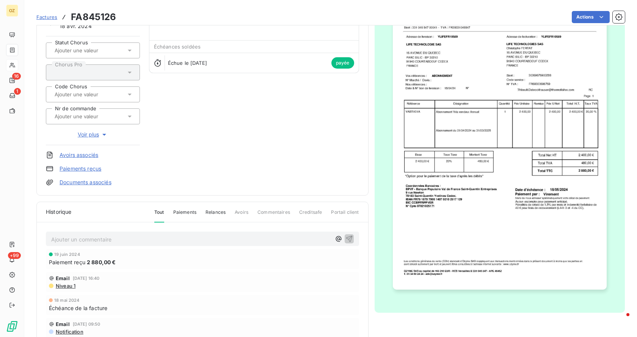
scroll to position [76, 0]
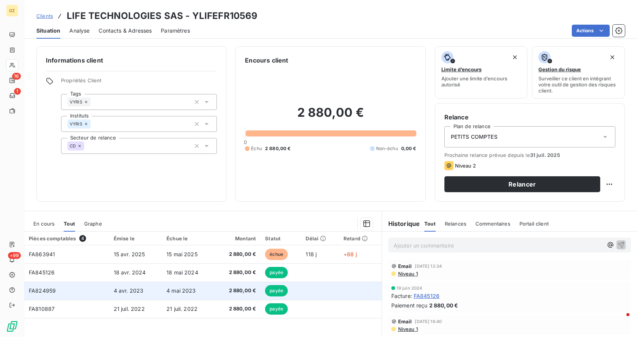
click at [173, 291] on span "4 mai 2023" at bounding box center [181, 290] width 30 height 6
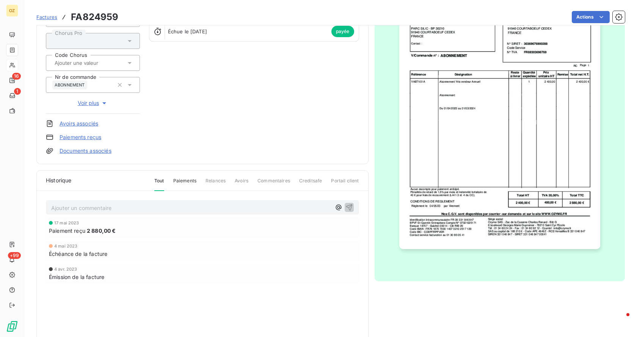
scroll to position [114, 0]
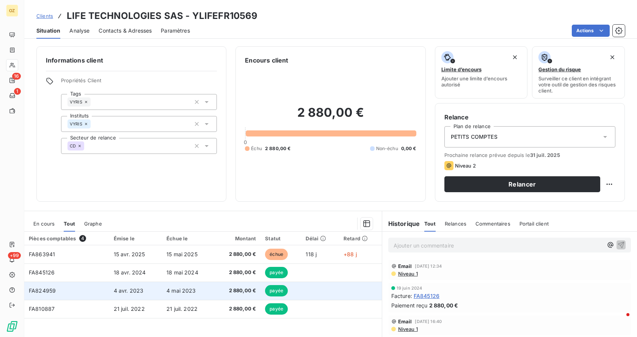
click at [215, 294] on td "2 880,00 €" at bounding box center [237, 291] width 46 height 18
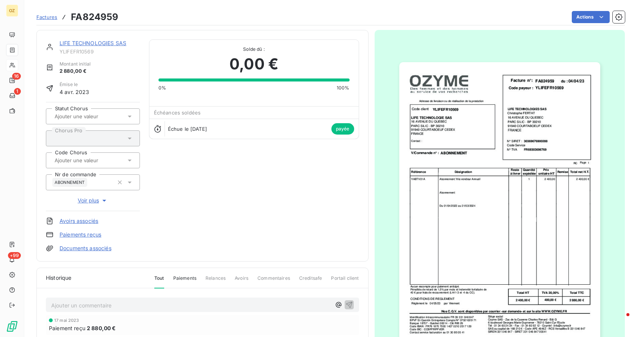
scroll to position [76, 0]
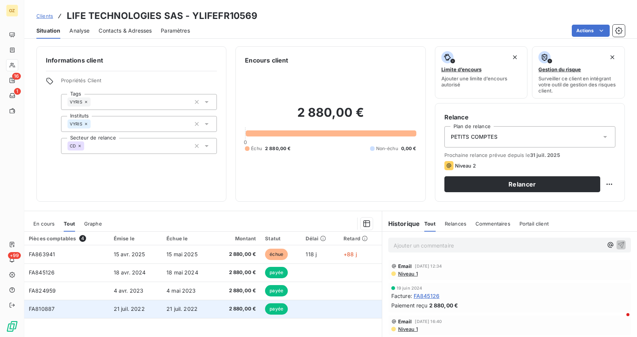
click at [248, 310] on span "2 880,00 €" at bounding box center [237, 309] width 37 height 8
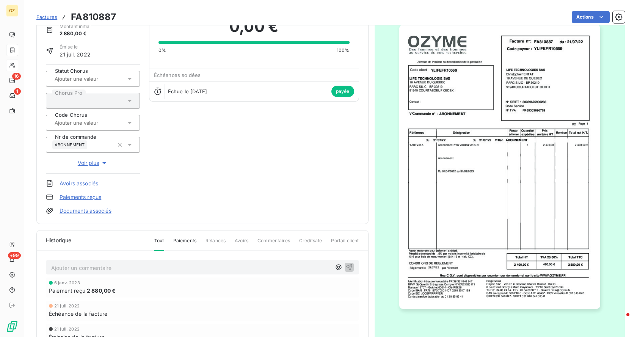
scroll to position [77, 0]
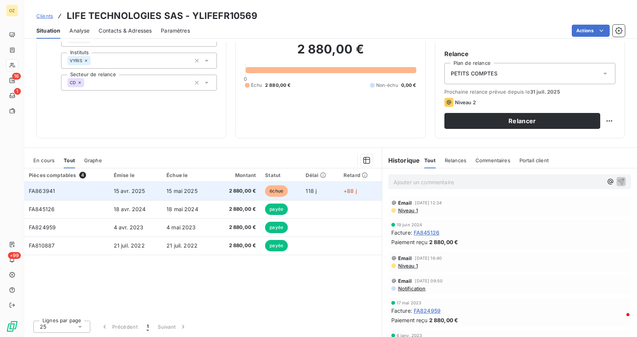
click at [223, 186] on td "2 880,00 €" at bounding box center [237, 191] width 46 height 18
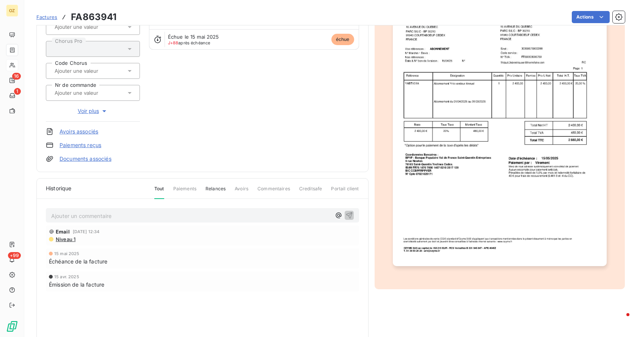
scroll to position [39, 0]
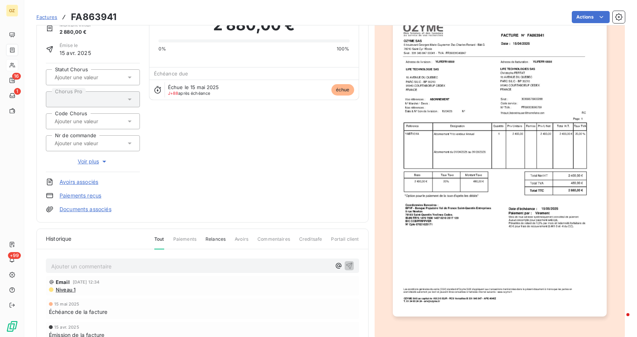
click at [210, 243] on span "Relances" at bounding box center [215, 242] width 20 height 13
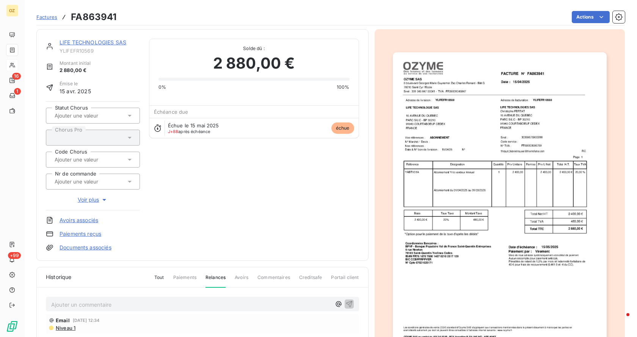
scroll to position [0, 0]
click at [52, 17] on span "Factures" at bounding box center [46, 17] width 21 height 6
click at [77, 42] on link "LIFE TECHNOLOGIES SAS" at bounding box center [93, 42] width 67 height 6
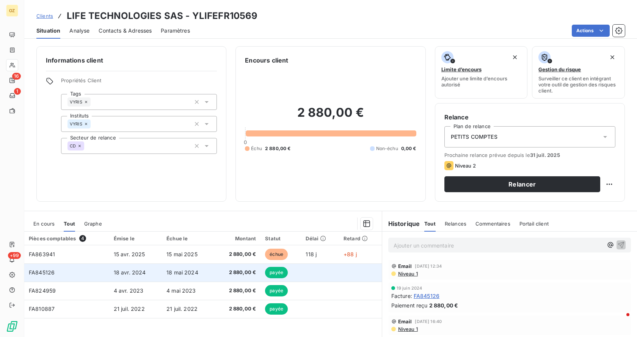
click at [197, 266] on td "18 mai 2024" at bounding box center [188, 272] width 52 height 18
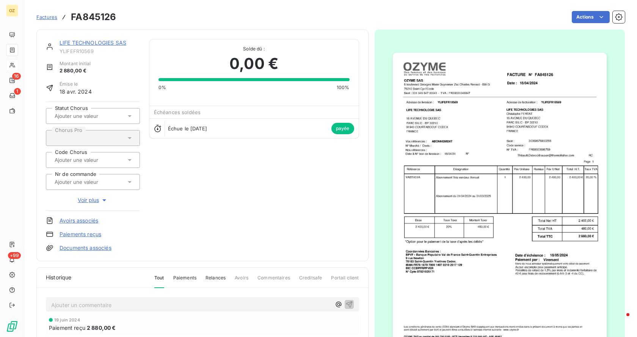
click at [94, 15] on h3 "FA845126" at bounding box center [93, 17] width 45 height 14
copy h3 "FA845126"
click at [91, 44] on link "LIFE TECHNOLOGIES SAS" at bounding box center [93, 42] width 67 height 6
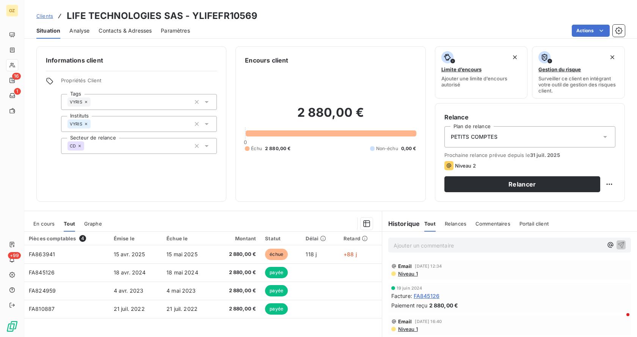
click at [232, 15] on h3 "LIFE TECHNOLOGIES SAS - YLIFEFR10569" at bounding box center [162, 16] width 191 height 14
copy h3 "YLIFEFR10569"
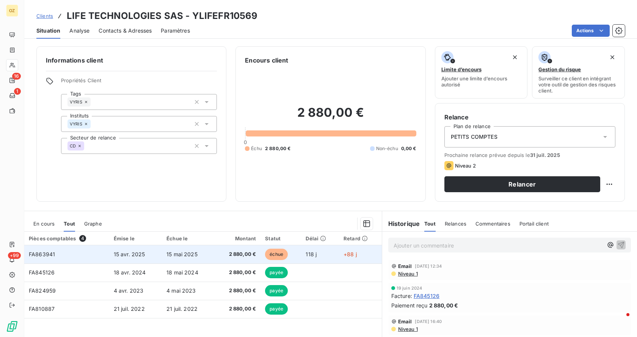
click at [66, 249] on td "FA863941" at bounding box center [66, 254] width 85 height 18
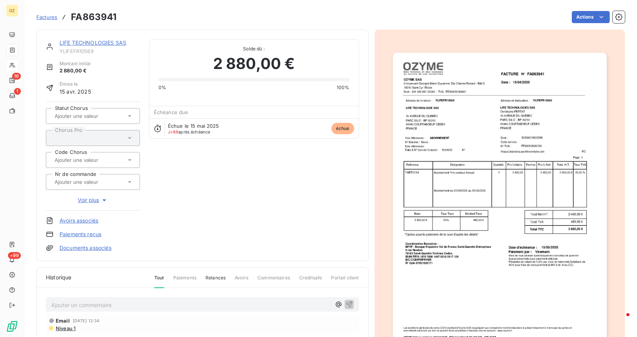
click at [90, 12] on h3 "FA863941" at bounding box center [93, 17] width 45 height 14
copy h3 "FA863941"
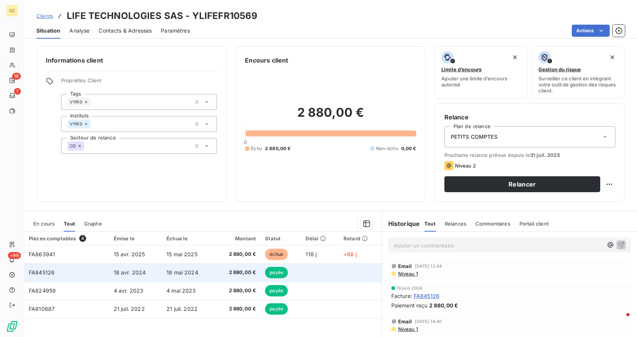
click at [272, 275] on span "payée" at bounding box center [276, 272] width 23 height 11
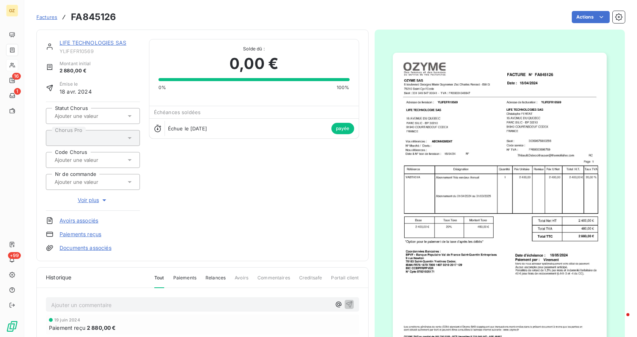
click at [93, 41] on link "LIFE TECHNOLOGIES SAS" at bounding box center [93, 42] width 67 height 6
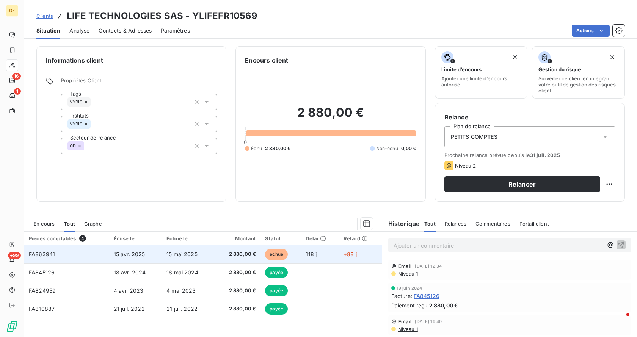
click at [158, 257] on td "15 avr. 2025" at bounding box center [135, 254] width 53 height 18
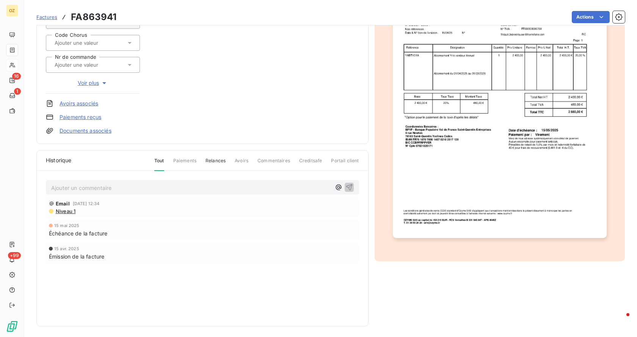
scroll to position [119, 0]
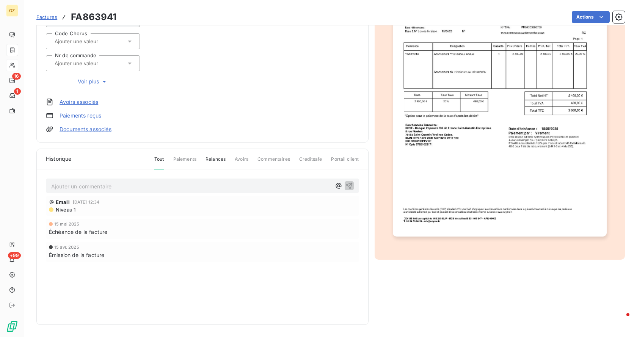
click at [132, 188] on p "Ajouter un commentaire ﻿" at bounding box center [191, 186] width 280 height 9
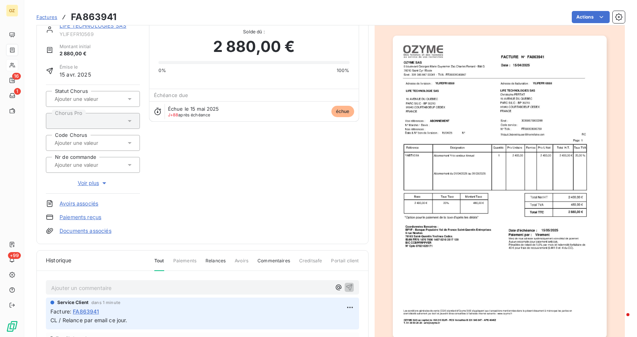
scroll to position [5, 0]
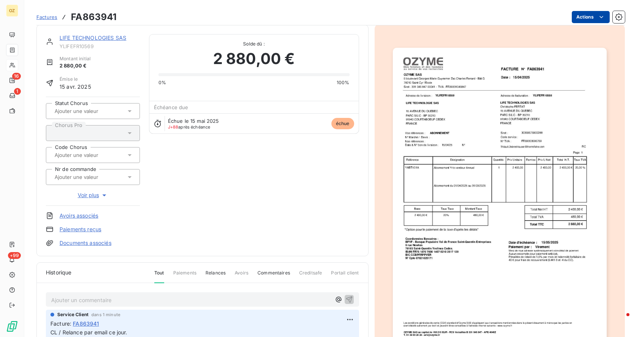
click at [595, 12] on html "OZ 16 1 +99 Factures FA863941 Actions LIFE TECHNOLOGIES SAS YLIFEFR10569 Montan…" at bounding box center [318, 168] width 637 height 337
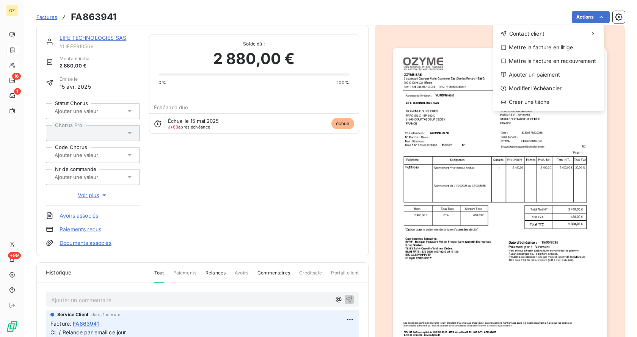
click at [624, 32] on html "OZ 16 1 +99 Factures FA863941 Actions Contact client Mettre la facture en litig…" at bounding box center [318, 168] width 637 height 337
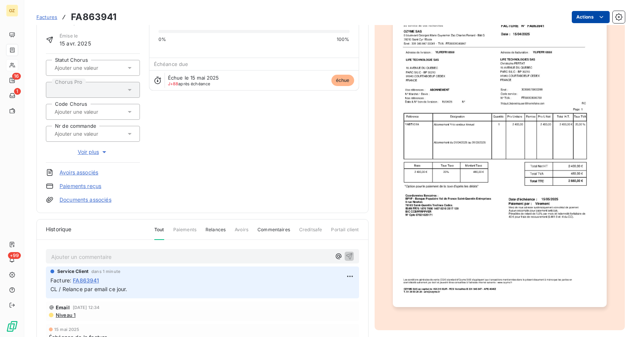
scroll to position [0, 0]
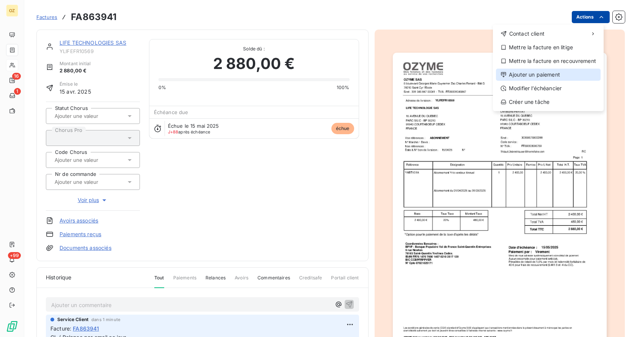
click at [539, 75] on div "Ajouter un paiement" at bounding box center [548, 75] width 105 height 12
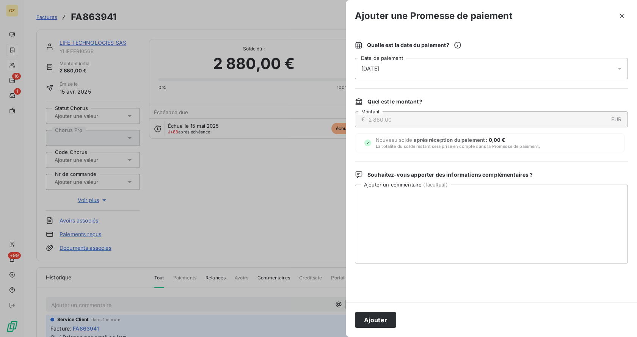
click at [430, 71] on div "12/08/2025" at bounding box center [491, 68] width 273 height 21
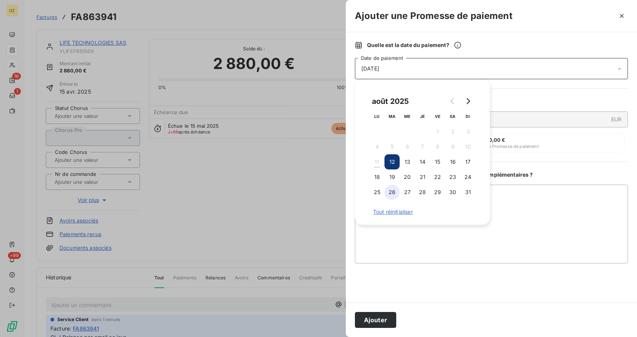
click at [394, 190] on button "26" at bounding box center [391, 192] width 15 height 15
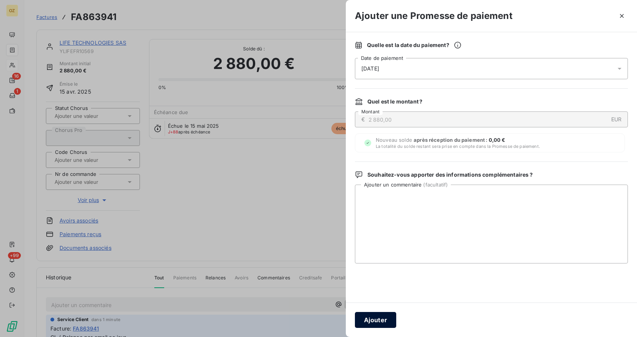
click at [383, 320] on button "Ajouter" at bounding box center [375, 320] width 41 height 16
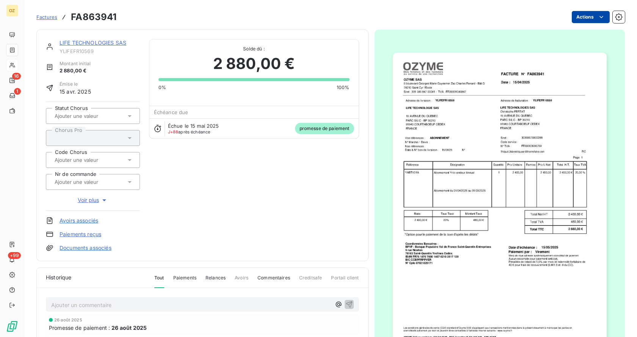
click at [42, 17] on span "Factures" at bounding box center [46, 17] width 21 height 6
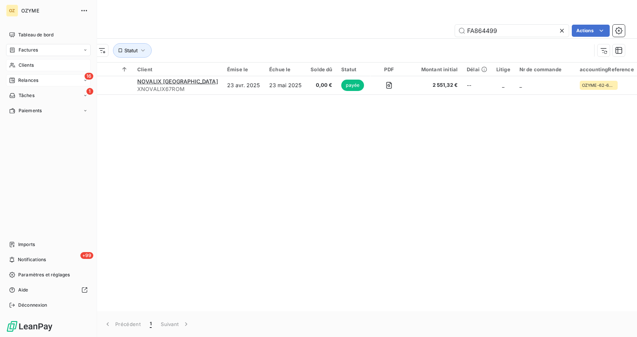
click at [17, 83] on div "Relances" at bounding box center [23, 80] width 29 height 7
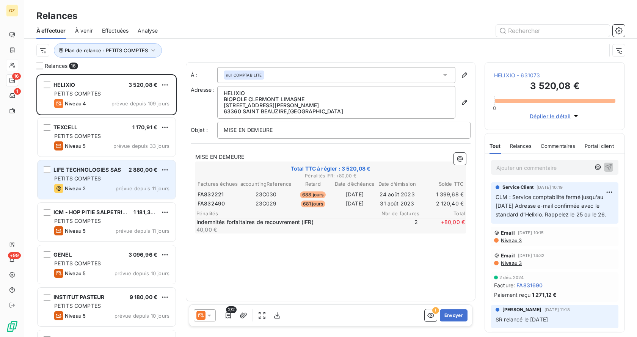
click at [97, 172] on span "LIFE TECHNOLOGIES SAS" at bounding box center [86, 169] width 67 height 6
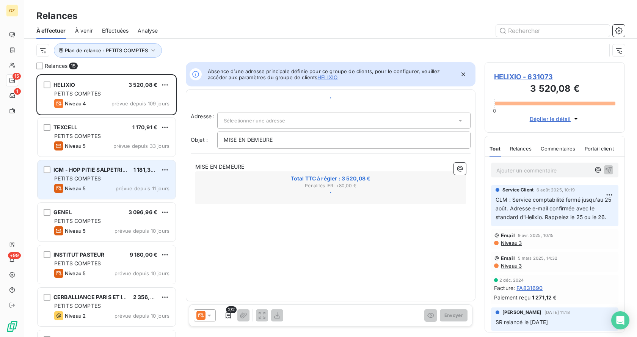
scroll to position [257, 135]
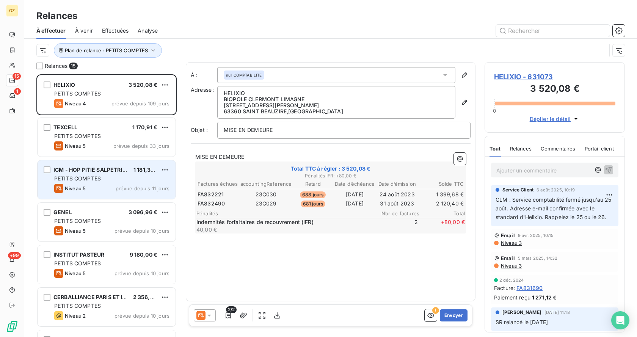
click at [99, 177] on span "PETITS COMPTES" at bounding box center [77, 178] width 47 height 6
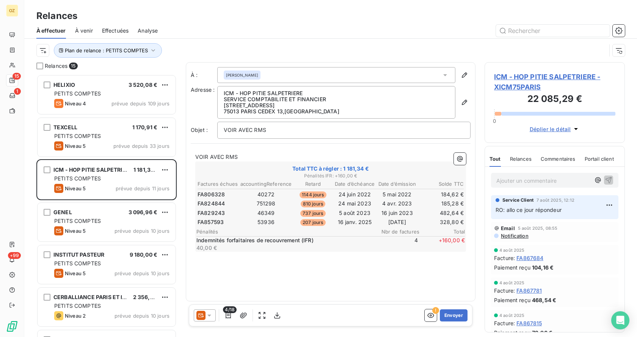
click at [561, 210] on span "RO: allo ce jour répondeur" at bounding box center [529, 210] width 66 height 6
click at [552, 213] on span "RO: allo ce jour répondeur" at bounding box center [529, 210] width 66 height 6
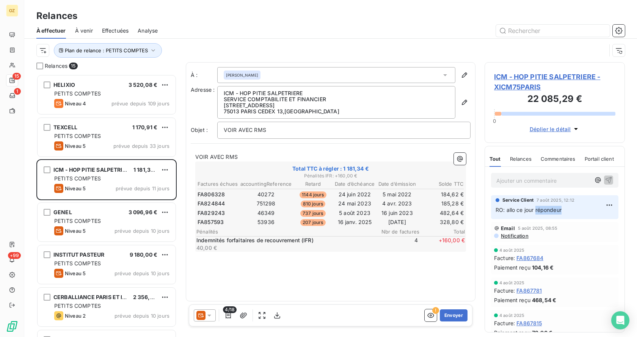
click at [552, 213] on span "RO: allo ce jour répondeur" at bounding box center [529, 210] width 66 height 6
click at [565, 210] on p "RO: allo ce jour répondeur" at bounding box center [555, 210] width 118 height 9
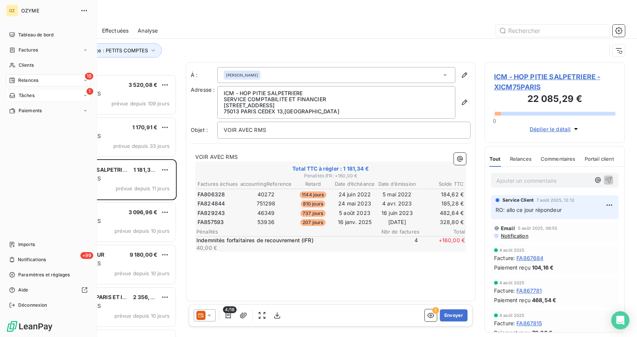
click at [33, 96] on span "Tâches" at bounding box center [27, 95] width 16 height 7
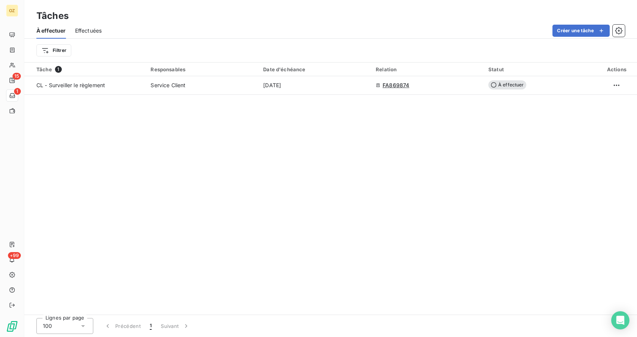
click at [239, 97] on div "Tâche 1 Responsables Date d'échéance Relation Statut Actions CL - Surveiller le…" at bounding box center [330, 189] width 613 height 252
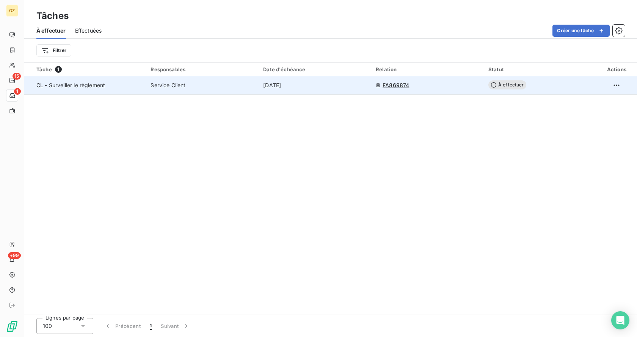
click at [247, 82] on div "Service Client" at bounding box center [203, 86] width 104 height 8
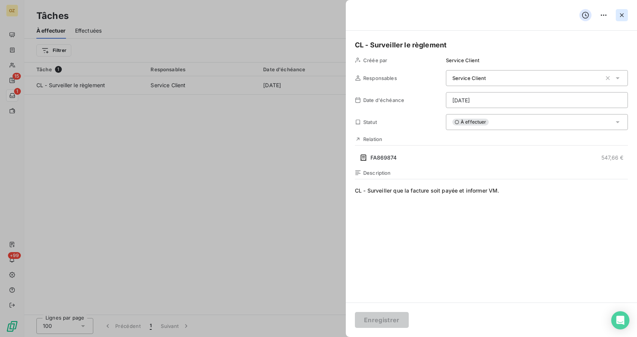
click at [623, 16] on icon "button" at bounding box center [622, 15] width 4 height 4
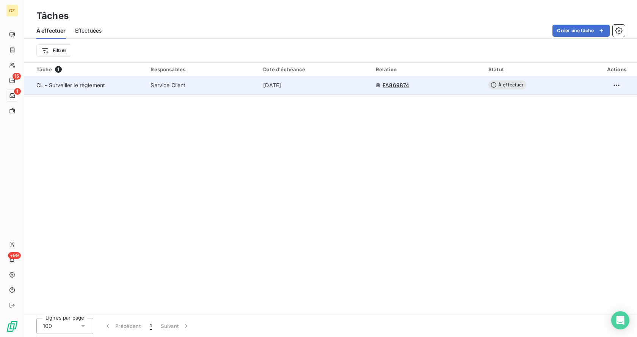
click at [141, 86] on div "CL - Surveiller le règlement" at bounding box center [88, 86] width 105 height 8
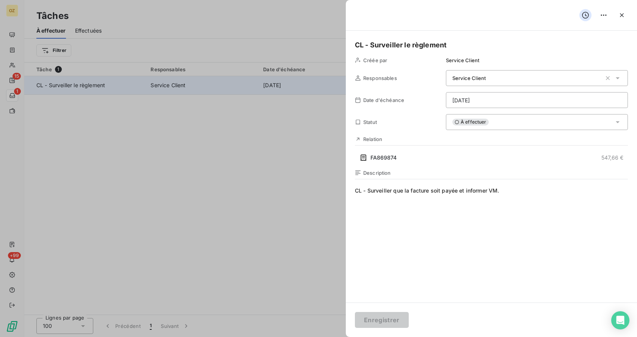
click at [143, 86] on div at bounding box center [318, 168] width 637 height 337
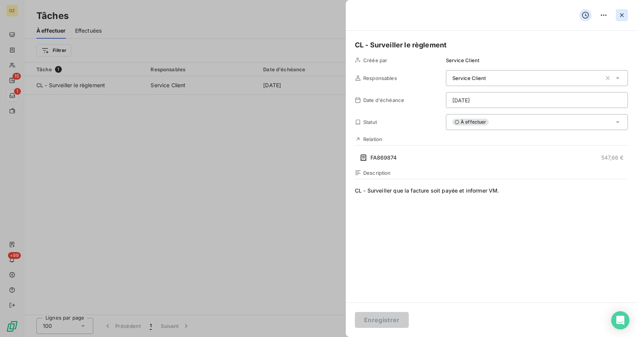
click at [621, 16] on icon "button" at bounding box center [622, 15] width 4 height 4
